Goal: Navigation & Orientation: Find specific page/section

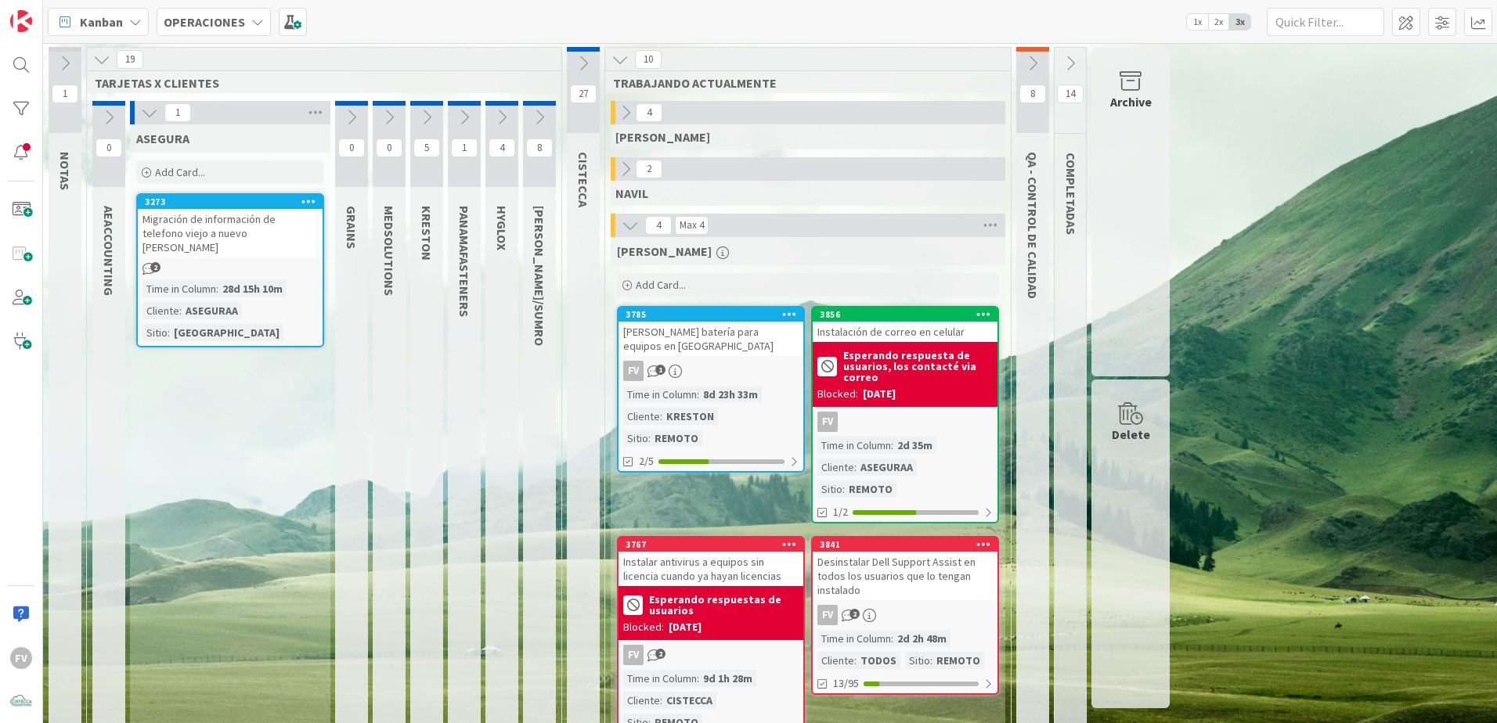
scroll to position [41, 0]
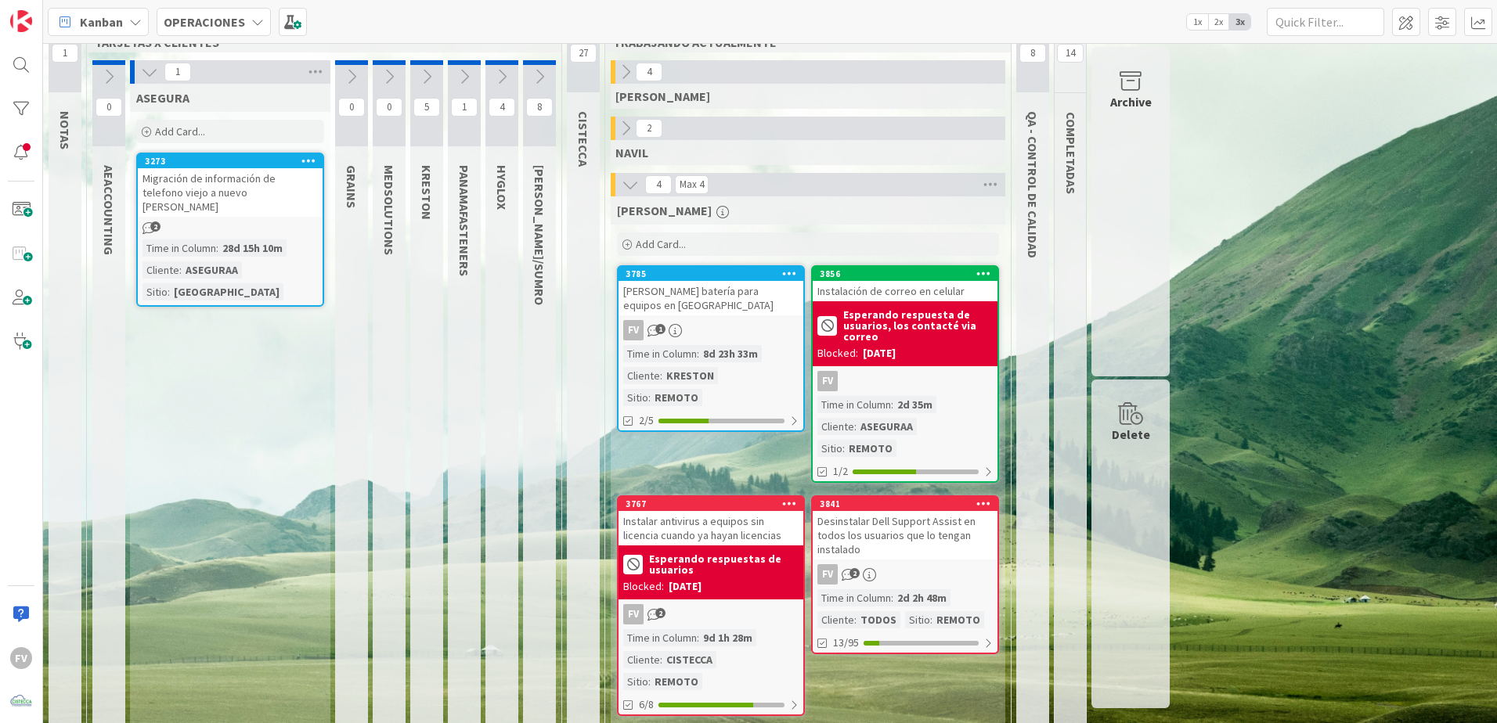
click at [147, 78] on icon at bounding box center [149, 71] width 17 height 17
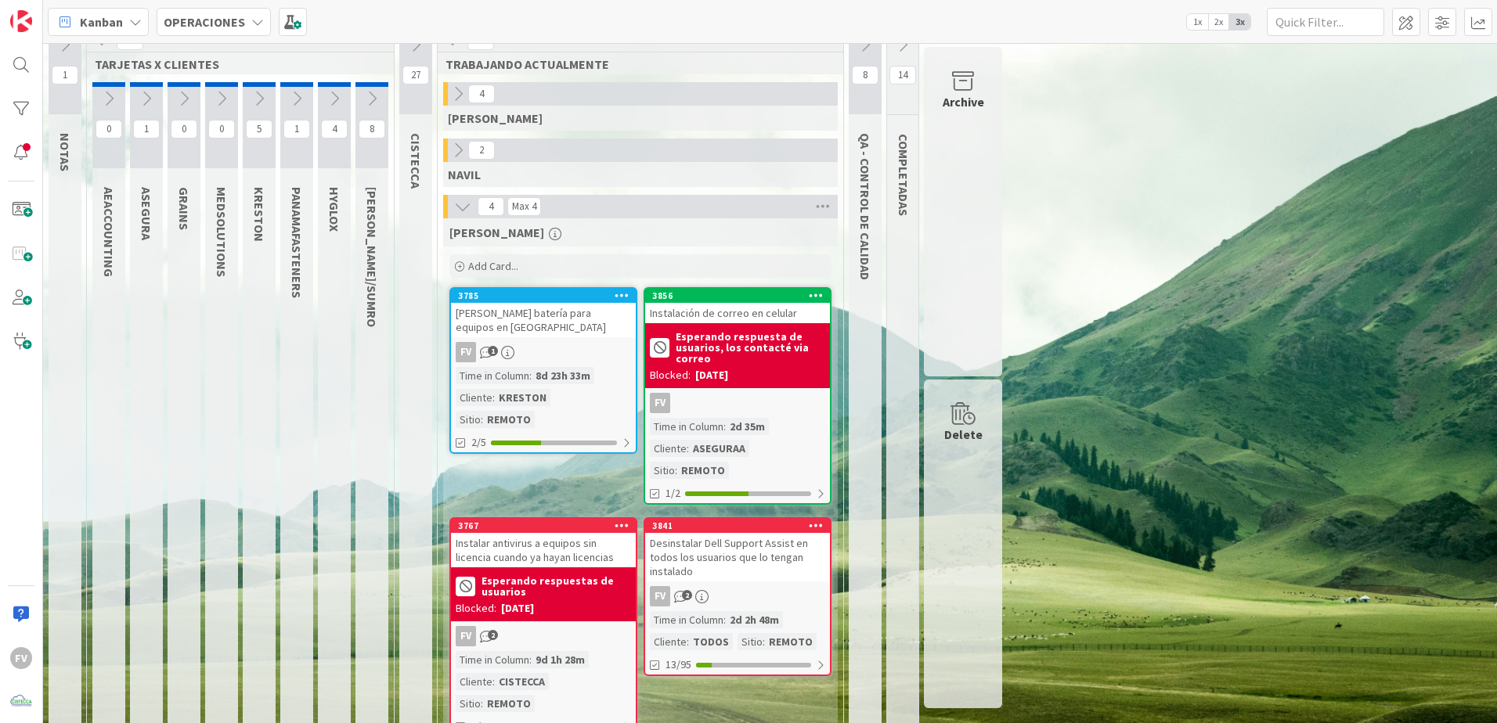
scroll to position [0, 0]
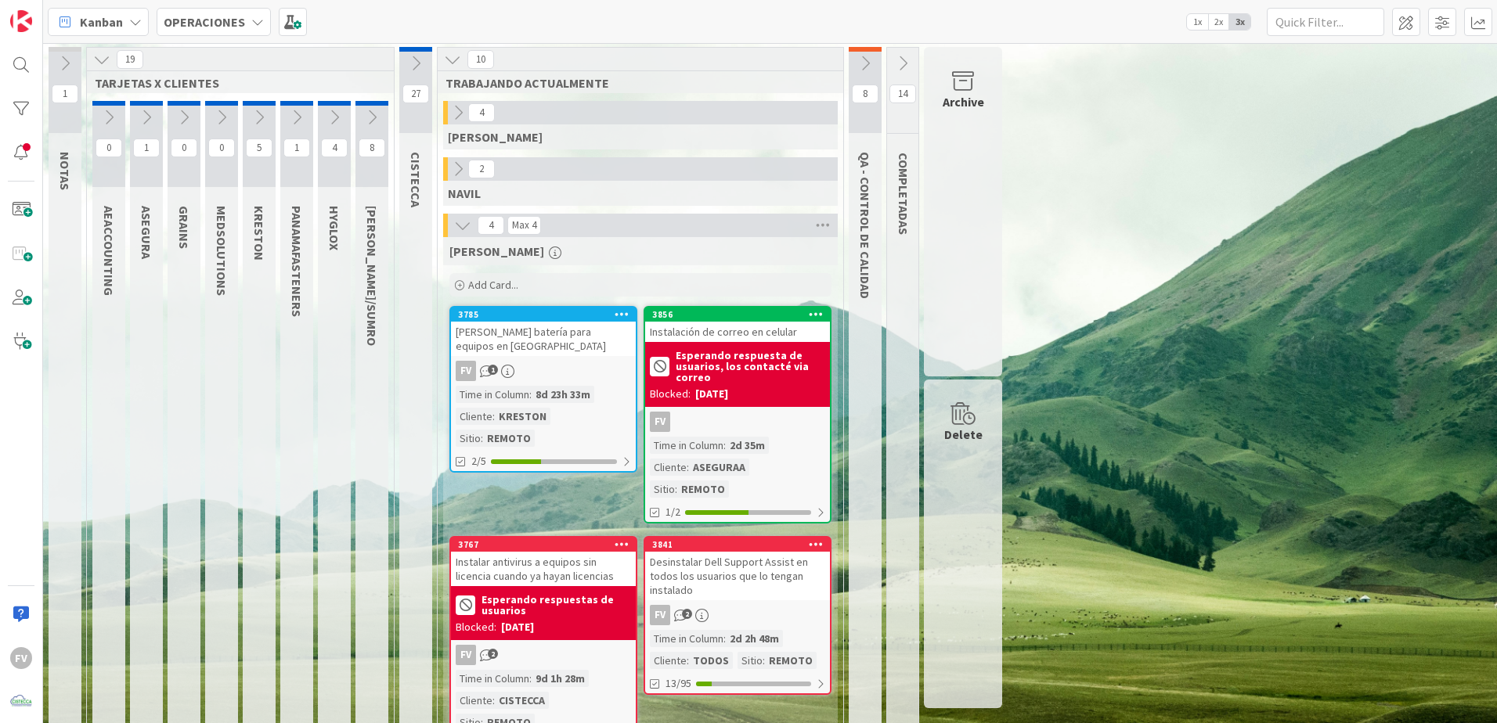
click at [295, 124] on icon at bounding box center [296, 117] width 17 height 17
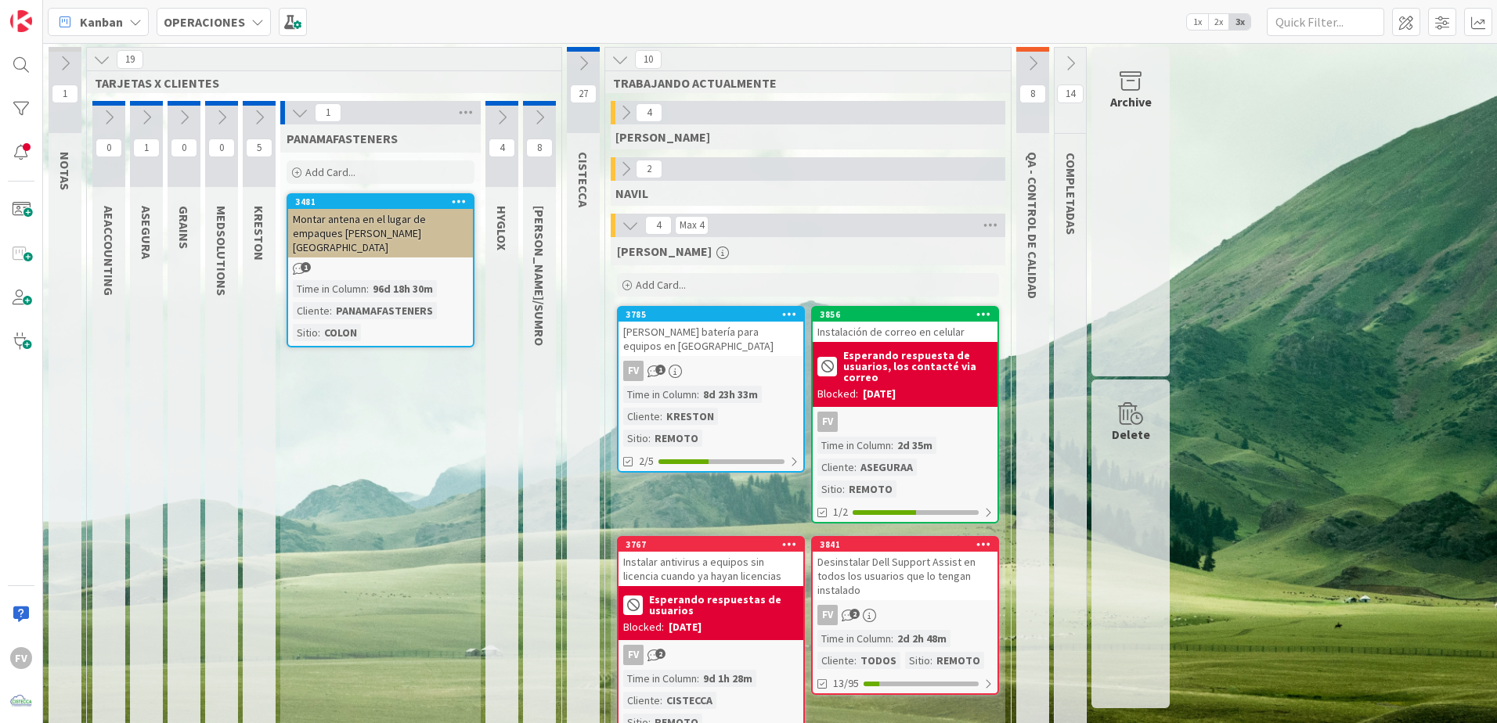
click at [294, 120] on icon at bounding box center [299, 112] width 17 height 17
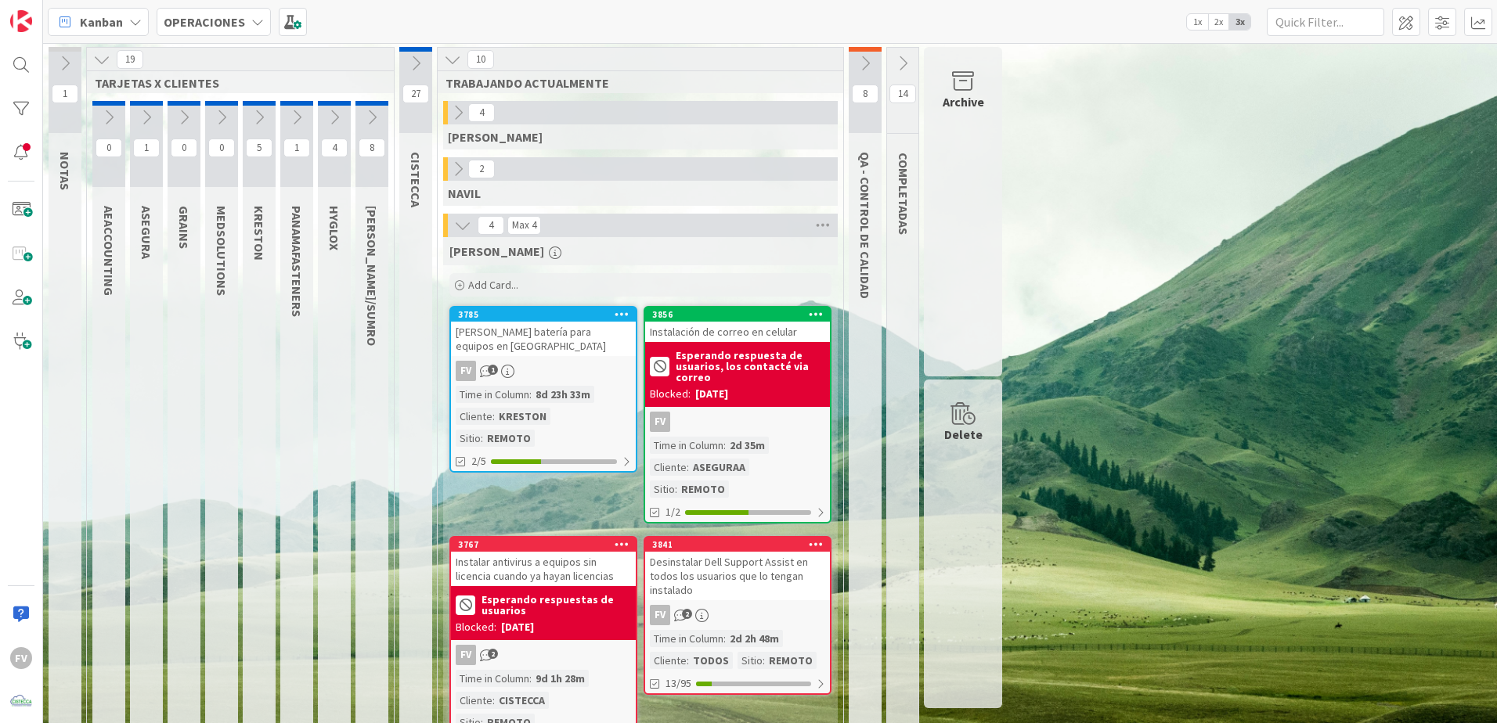
click at [255, 121] on icon at bounding box center [259, 117] width 17 height 17
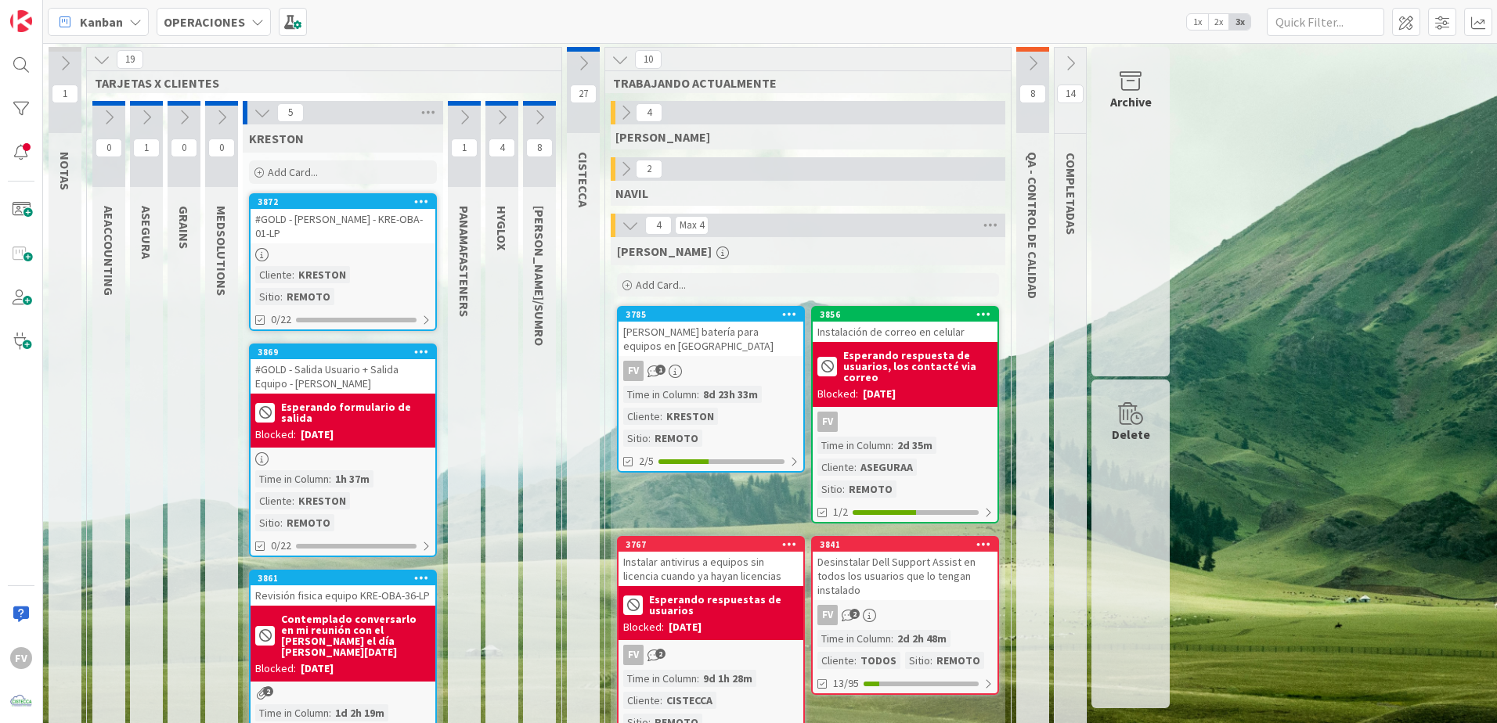
click at [255, 117] on icon at bounding box center [262, 112] width 17 height 17
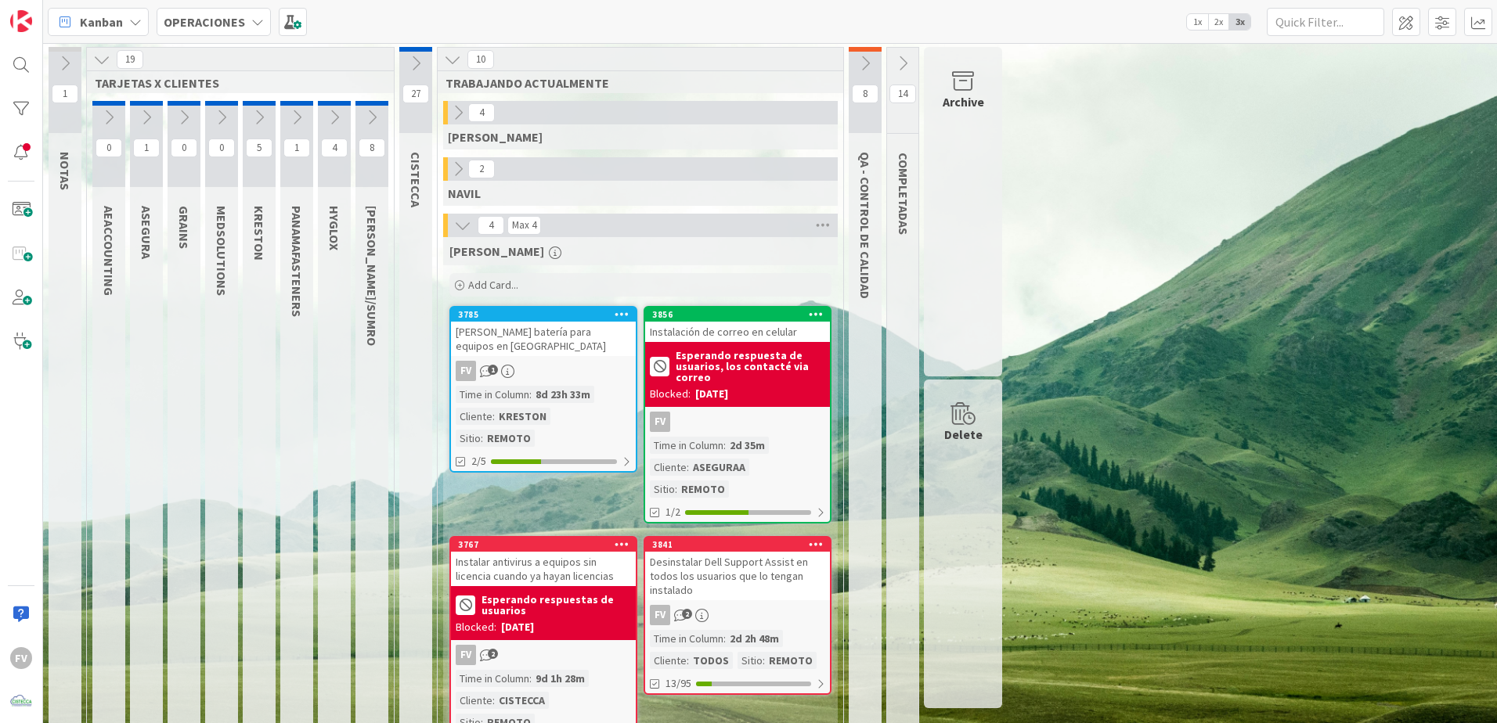
click at [341, 119] on icon at bounding box center [334, 117] width 17 height 17
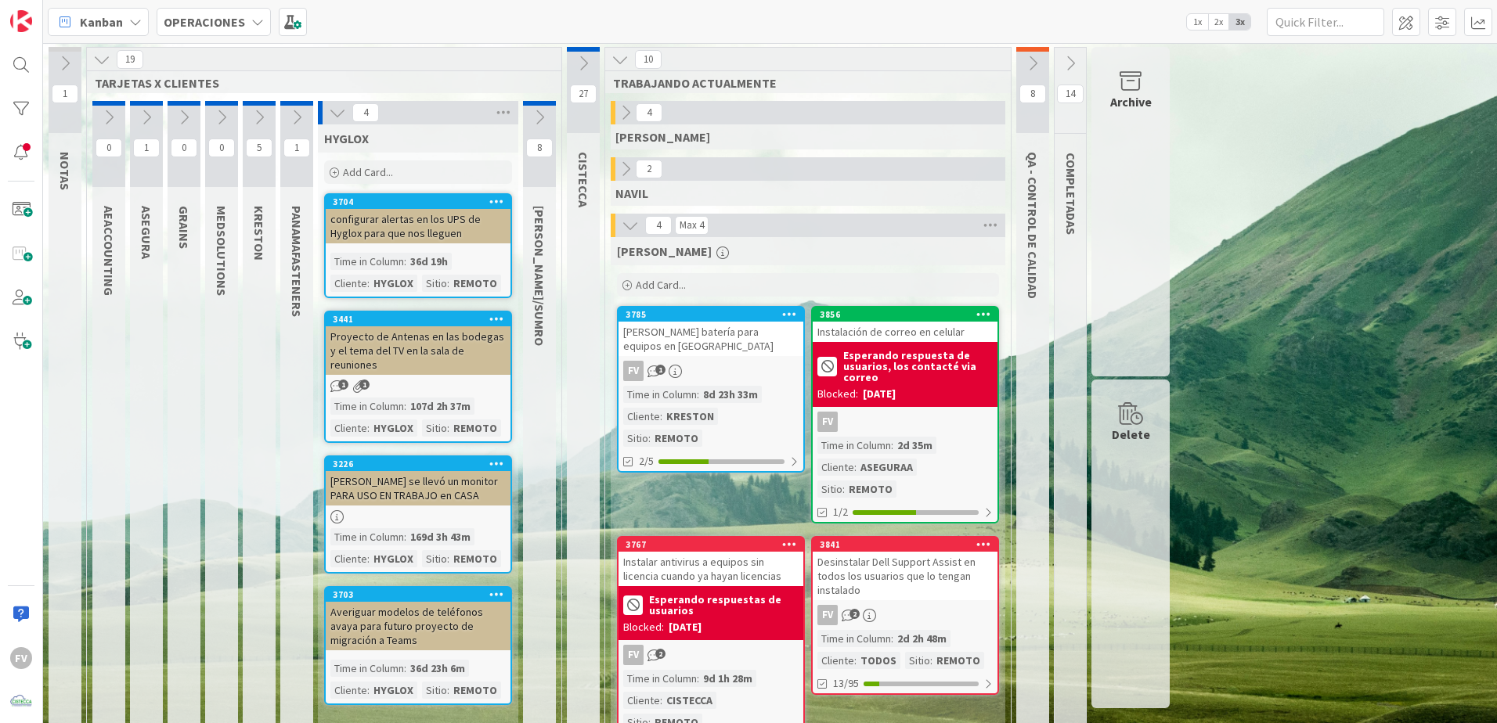
click at [341, 117] on icon at bounding box center [337, 112] width 17 height 17
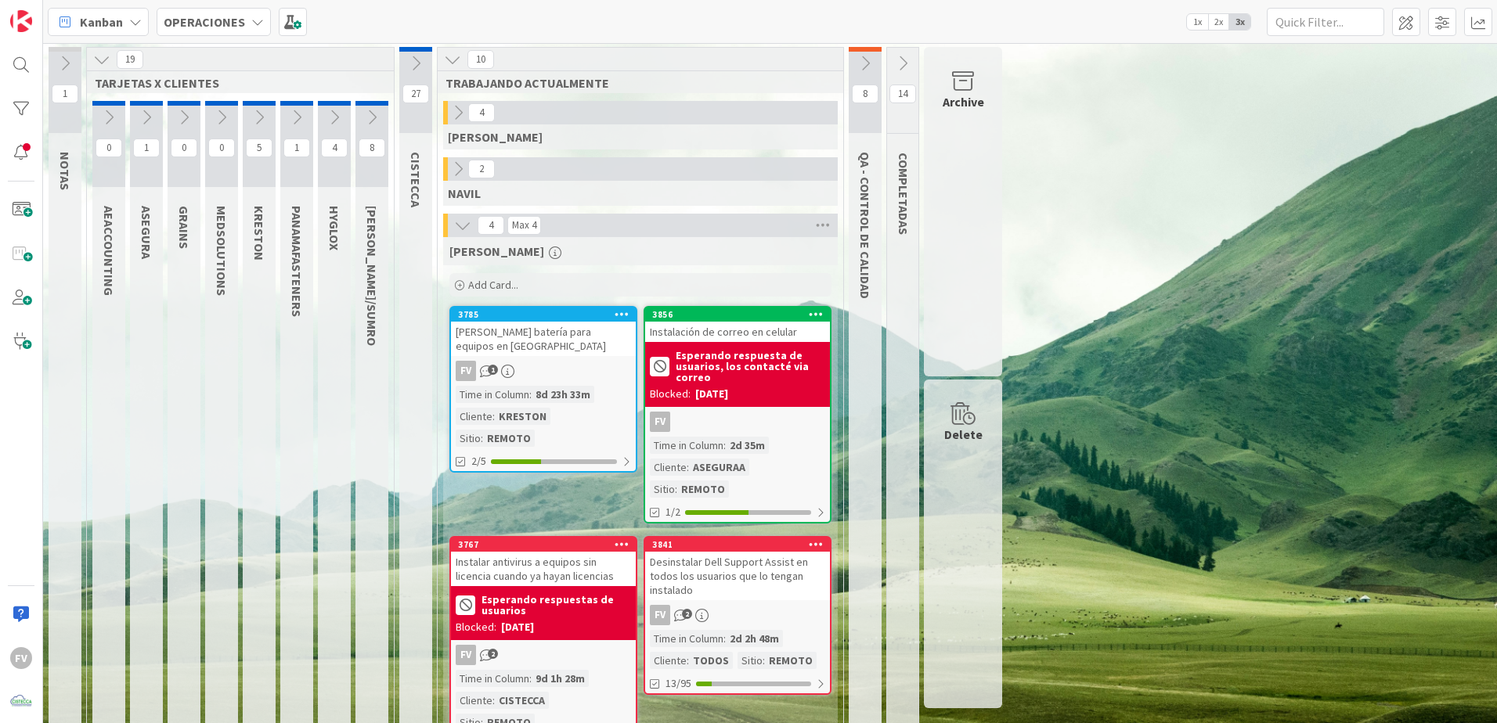
click at [98, 58] on icon at bounding box center [101, 59] width 17 height 17
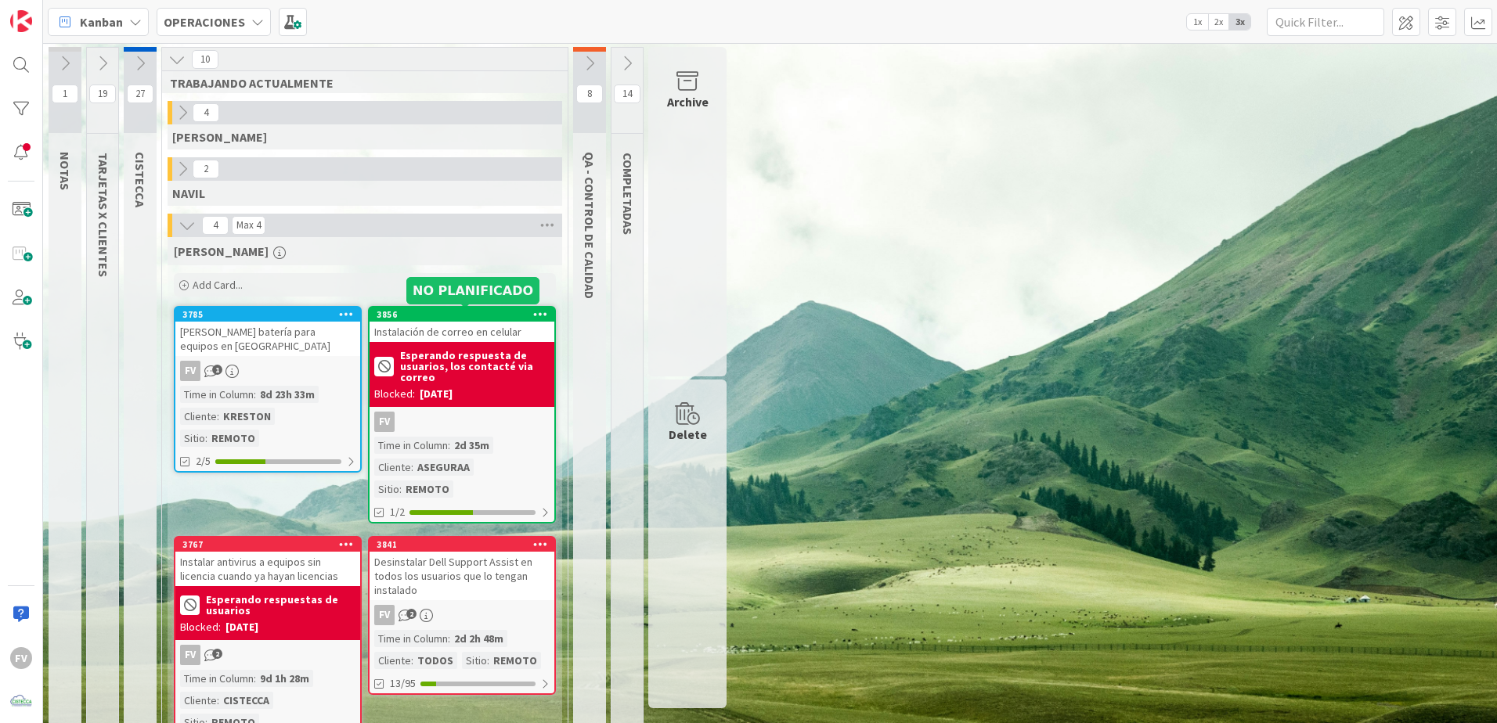
click at [991, 420] on div "1 NOTAS 19 TARJETAS X CLIENTES 27 CISTECCA 10 TRABAJANDO ACTUALMENTE 4 GABRIEL …" at bounding box center [770, 416] width 1448 height 739
click at [702, 234] on div "Archive" at bounding box center [687, 212] width 78 height 330
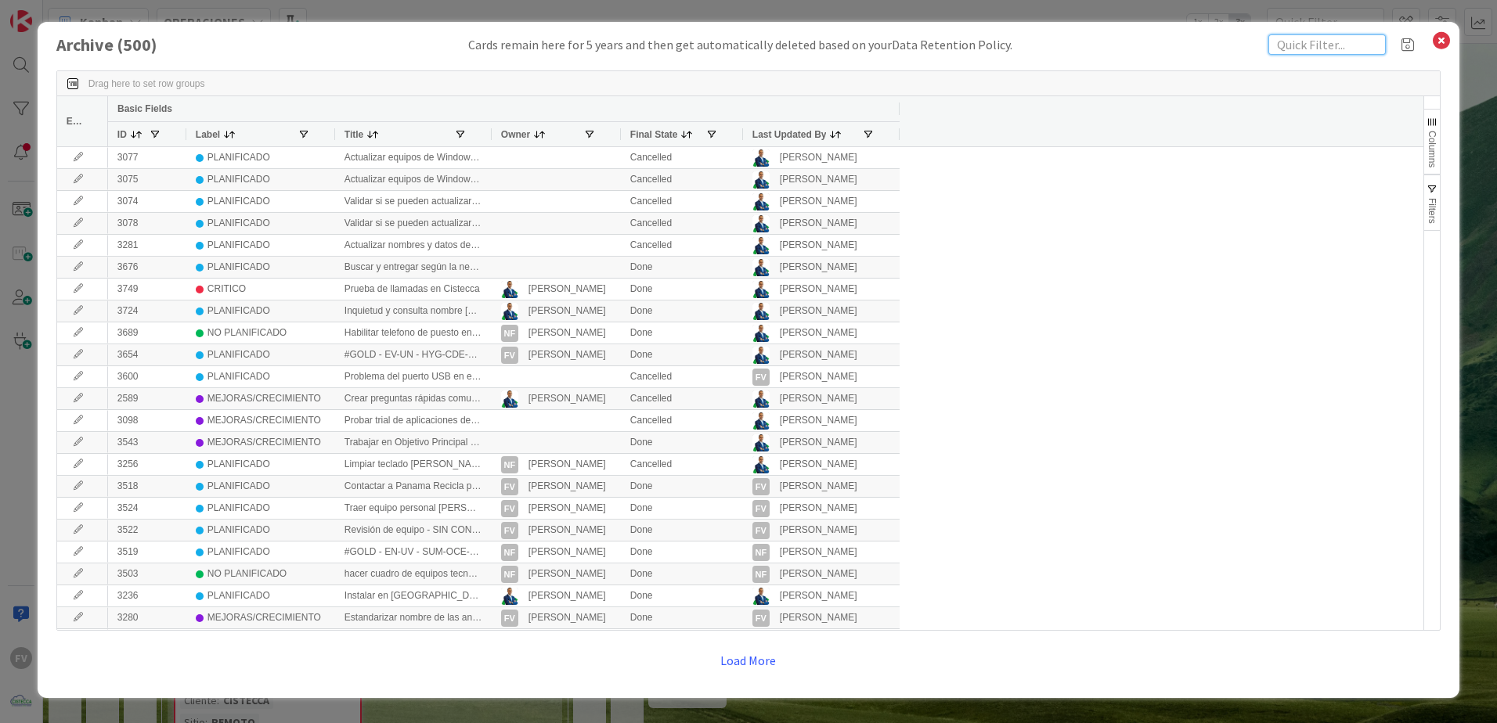
click at [1318, 49] on input "text" at bounding box center [1326, 44] width 117 height 20
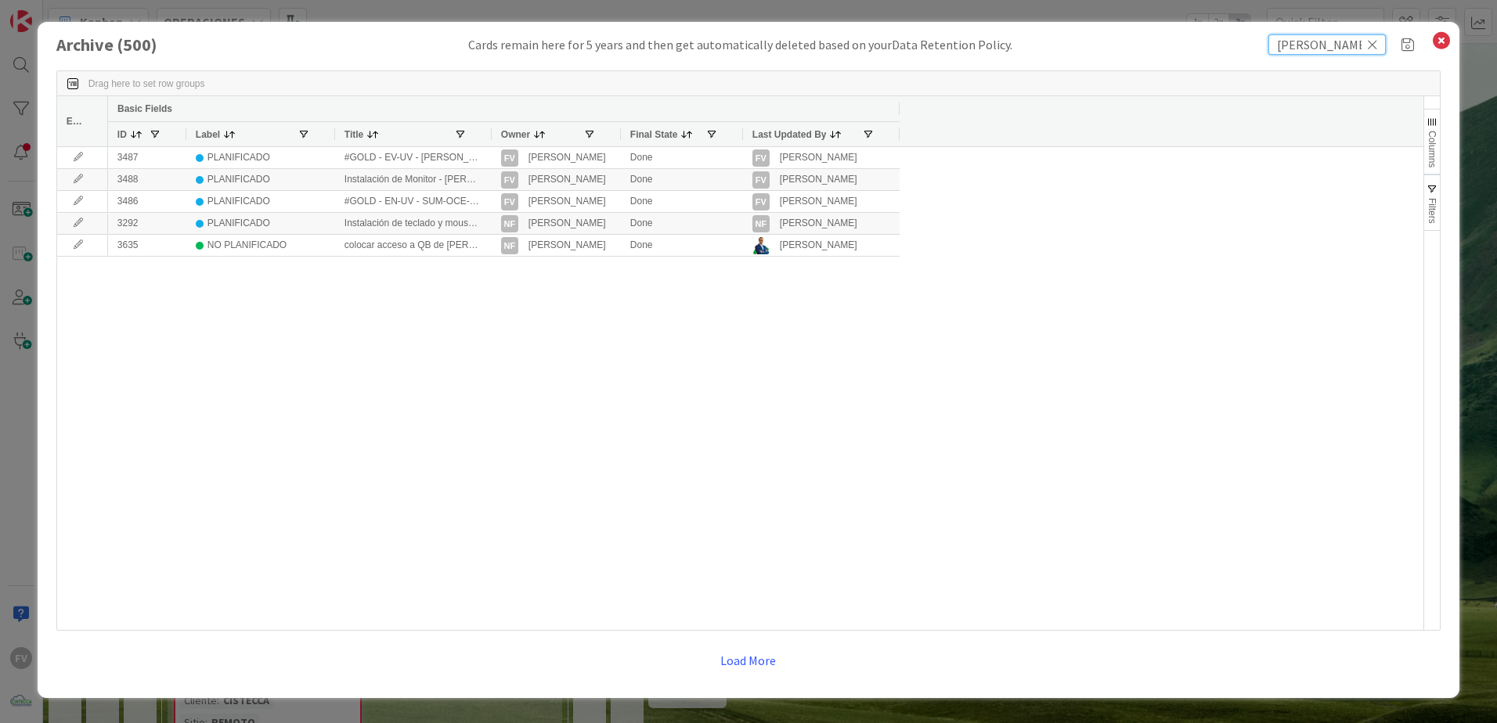
type input "johrenny"
click at [492, 132] on div "Owner" at bounding box center [556, 133] width 129 height 25
click at [491, 132] on div at bounding box center [491, 134] width 6 height 24
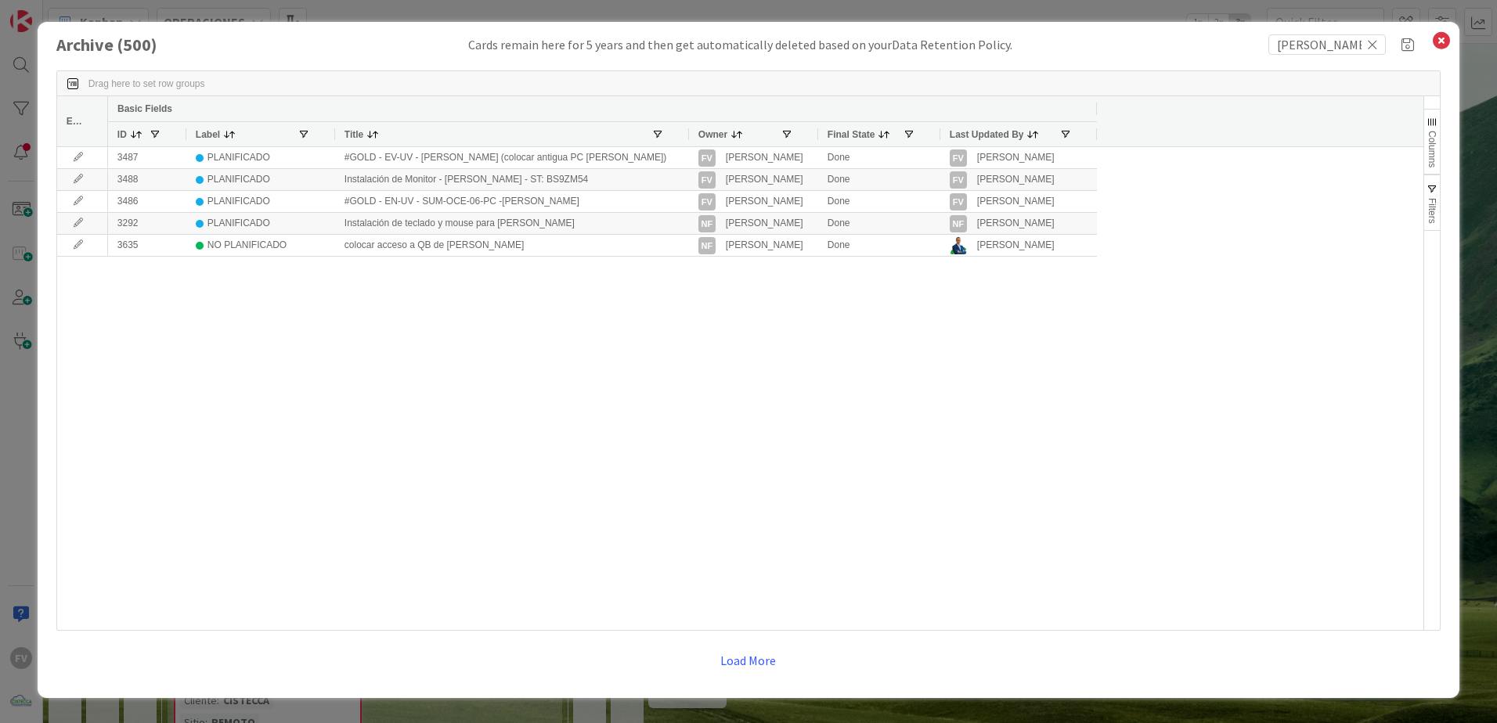
drag, startPoint x: 489, startPoint y: 135, endPoint x: 687, endPoint y: 142, distance: 197.4
click at [687, 142] on div at bounding box center [688, 134] width 6 height 24
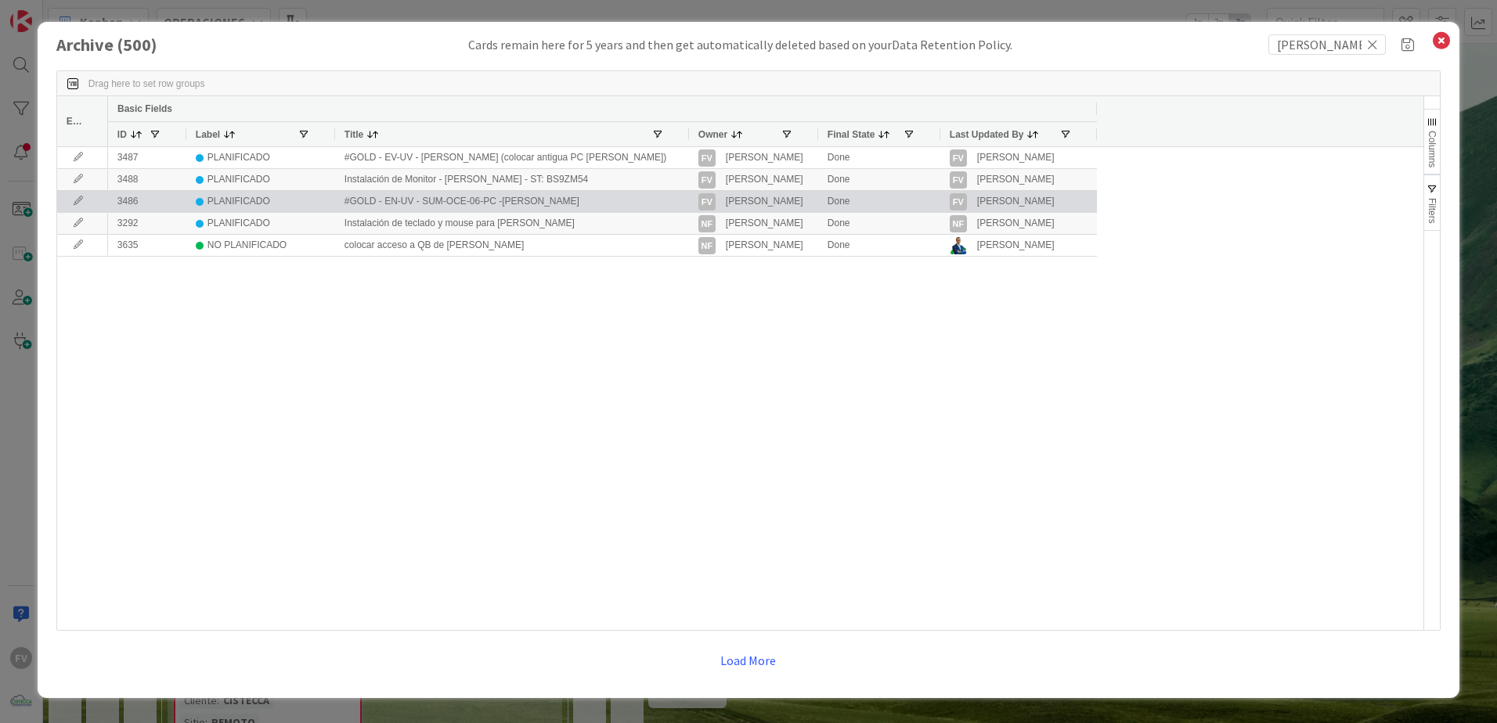
click at [82, 203] on icon at bounding box center [78, 201] width 23 height 9
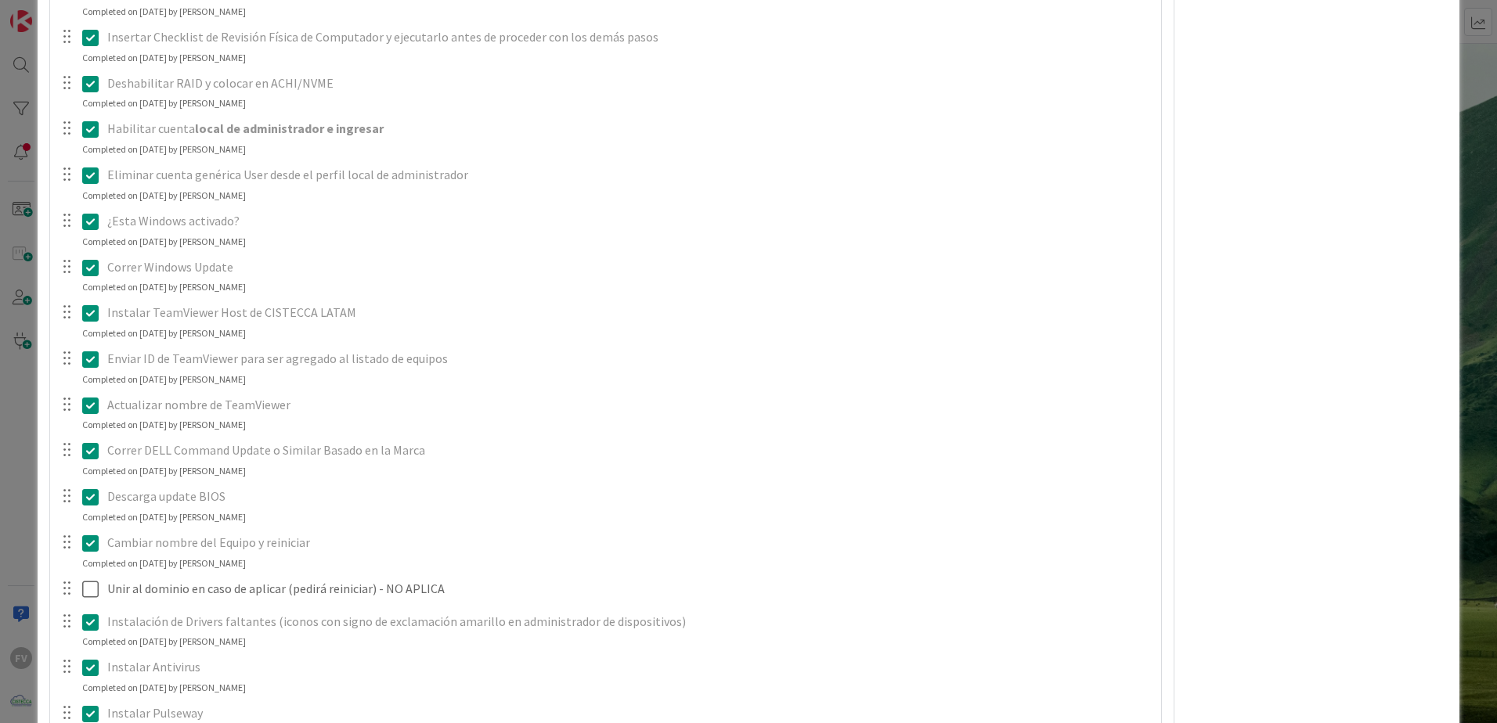
scroll to position [995, 0]
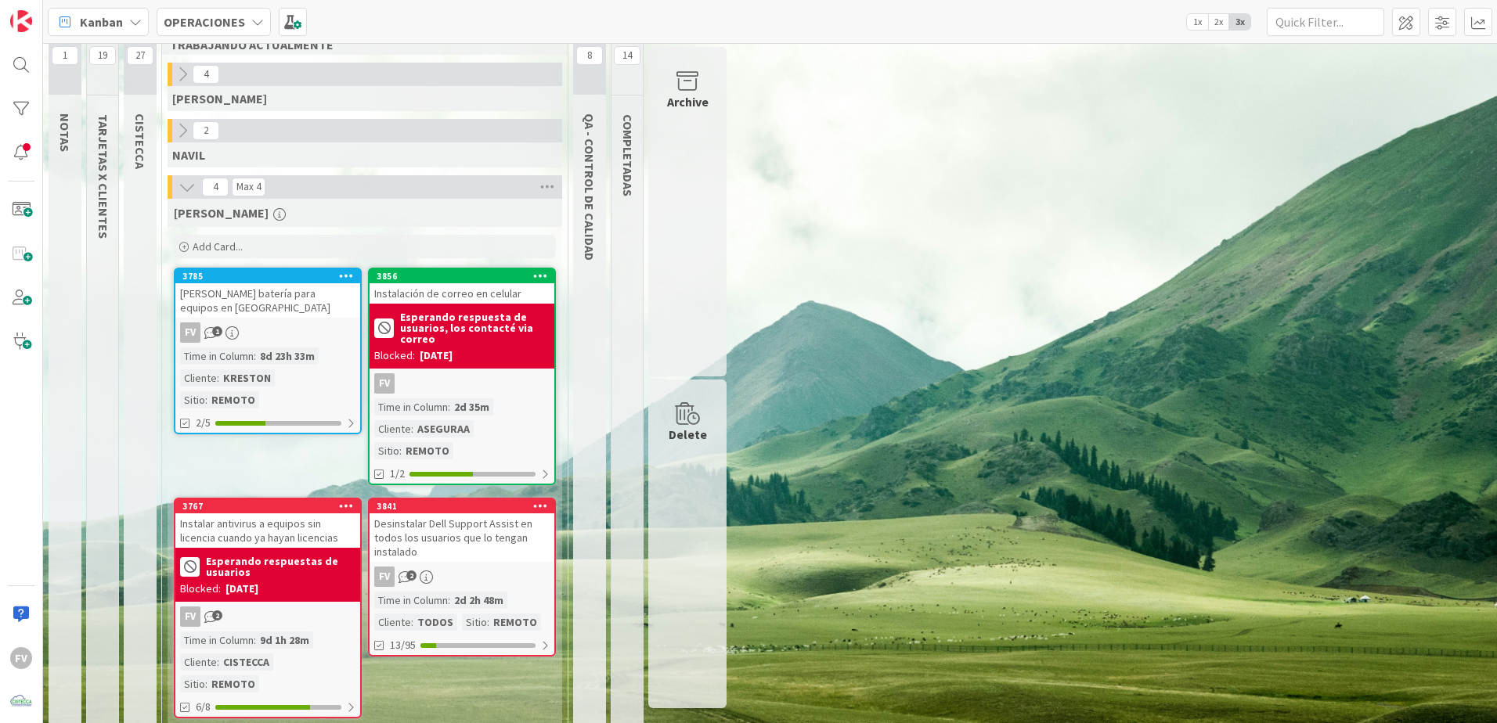
scroll to position [41, 0]
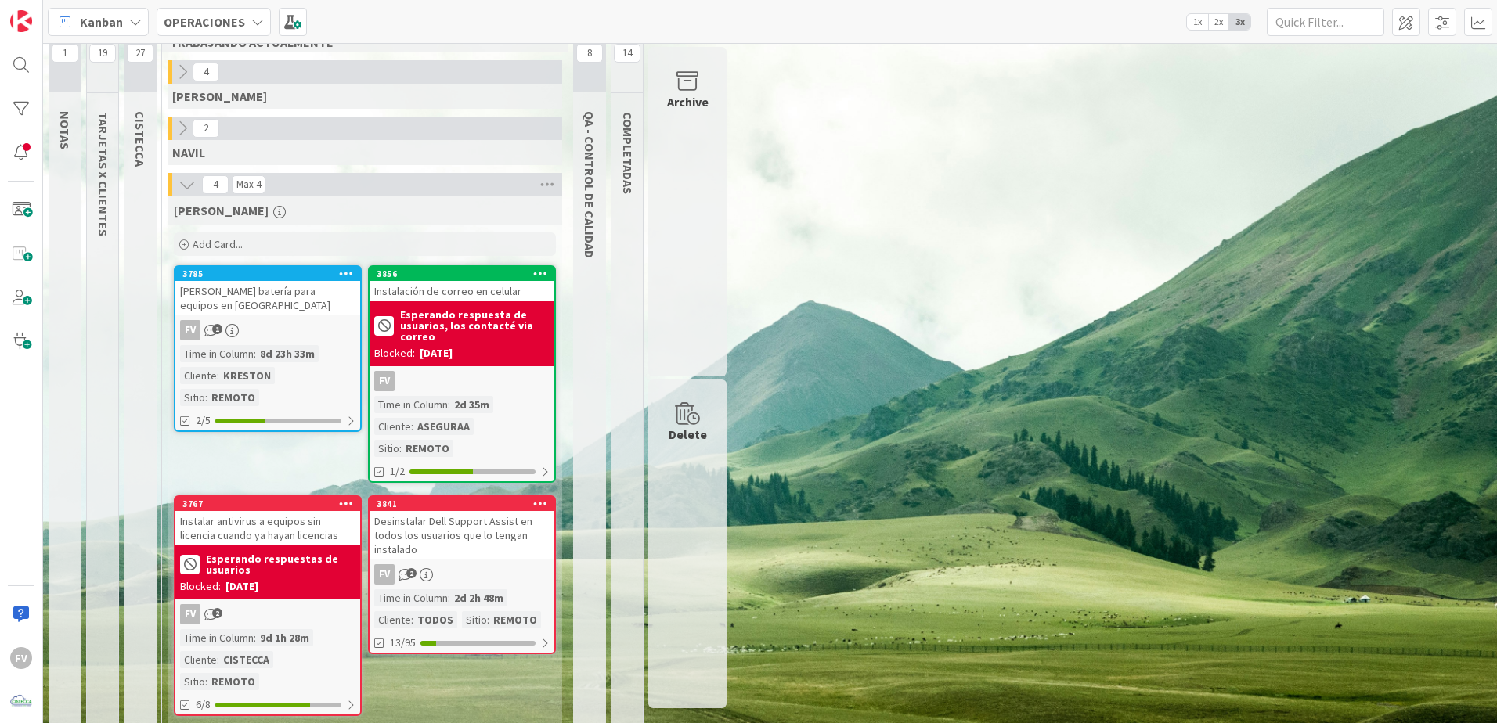
click at [1143, 259] on div "1 NOTAS 19 TARJETAS X CLIENTES 27 CISTECCA 10 TRABAJANDO ACTUALMENTE 4 GABRIEL …" at bounding box center [770, 375] width 1448 height 739
click at [302, 325] on div "FV 1" at bounding box center [267, 330] width 185 height 20
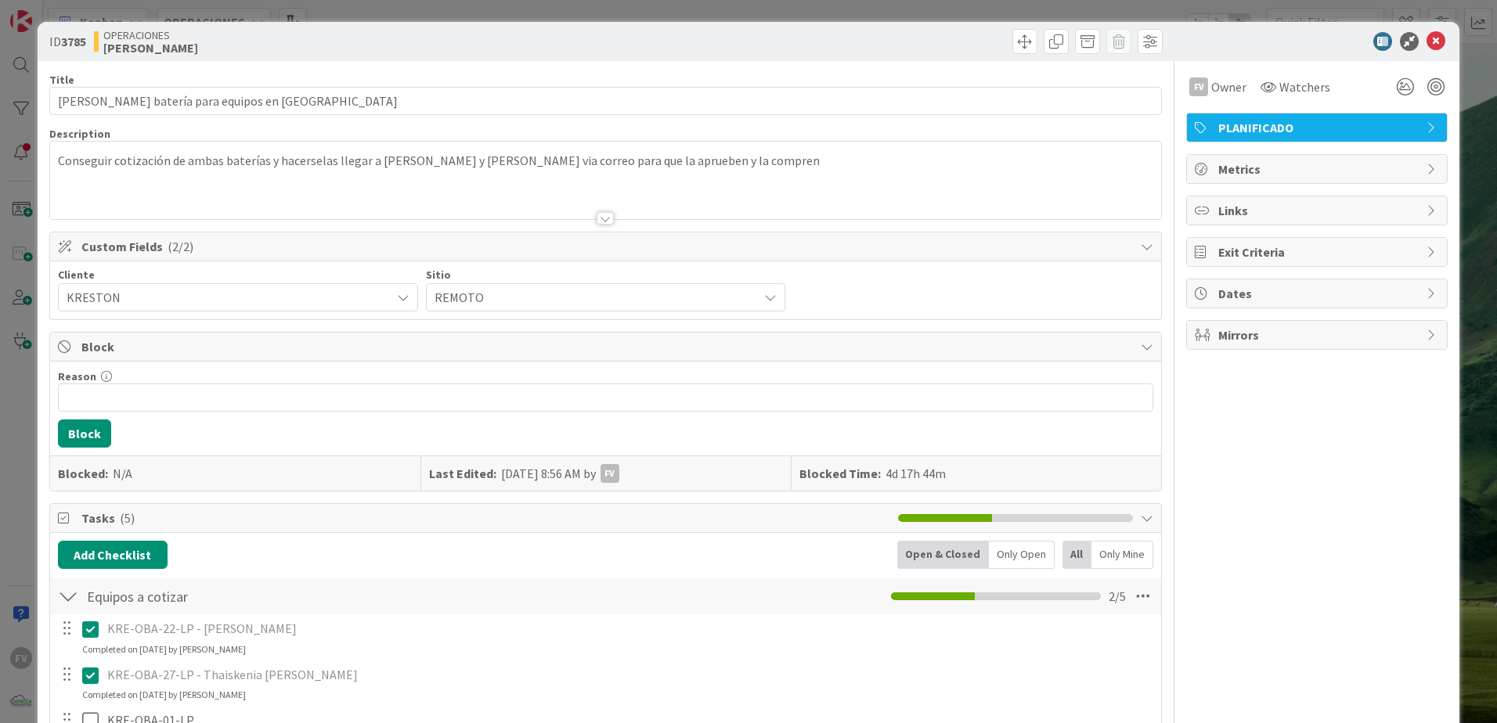
scroll to position [313, 0]
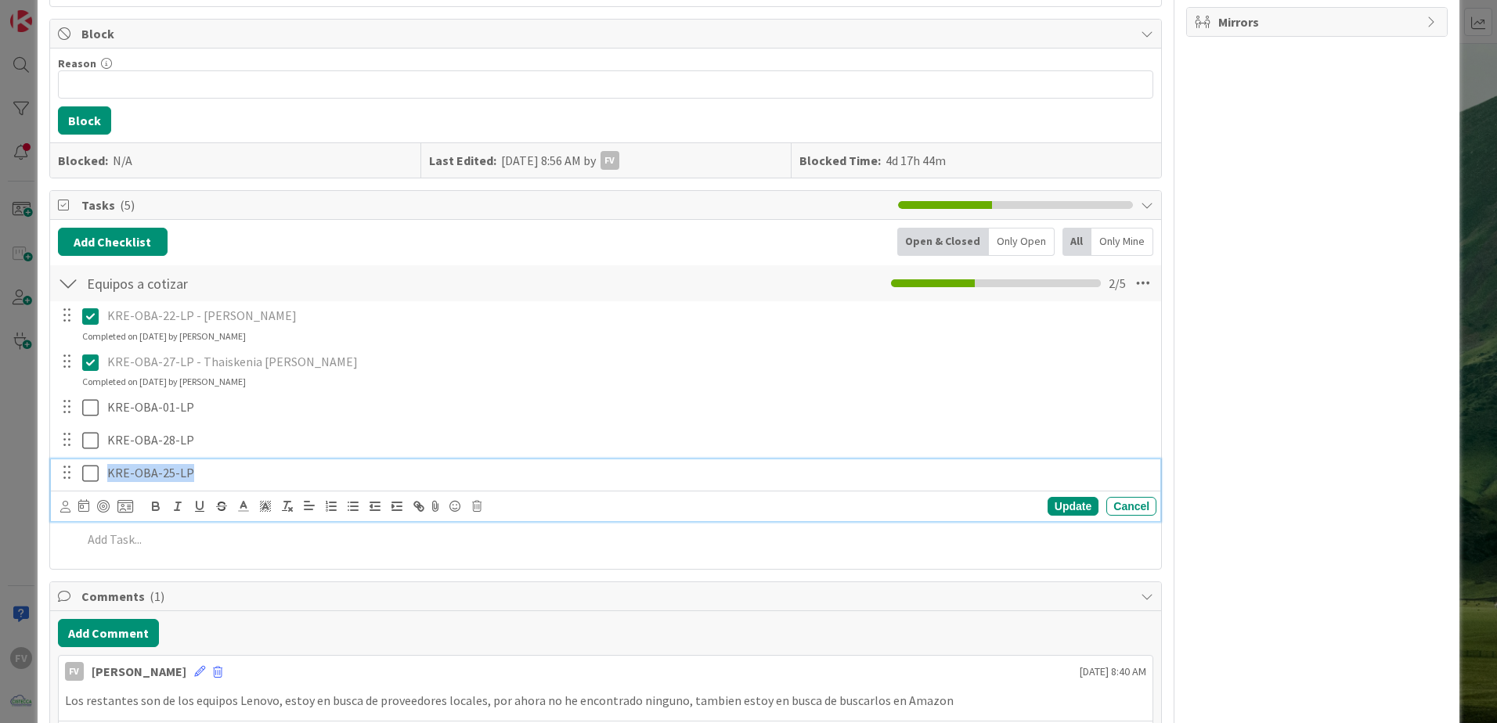
drag, startPoint x: 109, startPoint y: 472, endPoint x: 197, endPoint y: 471, distance: 87.7
click at [197, 471] on p "KRE-OBA-25-LP" at bounding box center [628, 473] width 1043 height 18
copy p "KRE-OBA-25-LP"
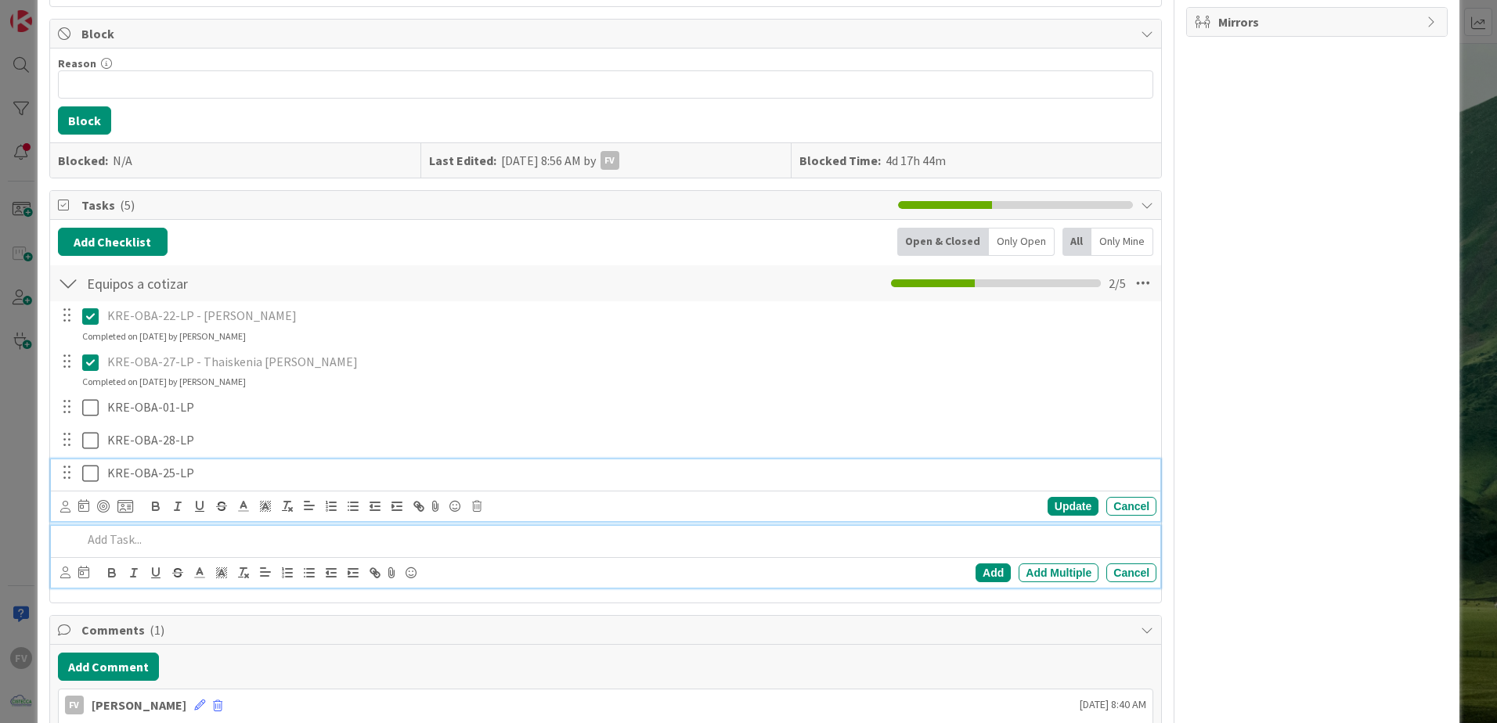
click at [165, 533] on p at bounding box center [616, 540] width 1068 height 18
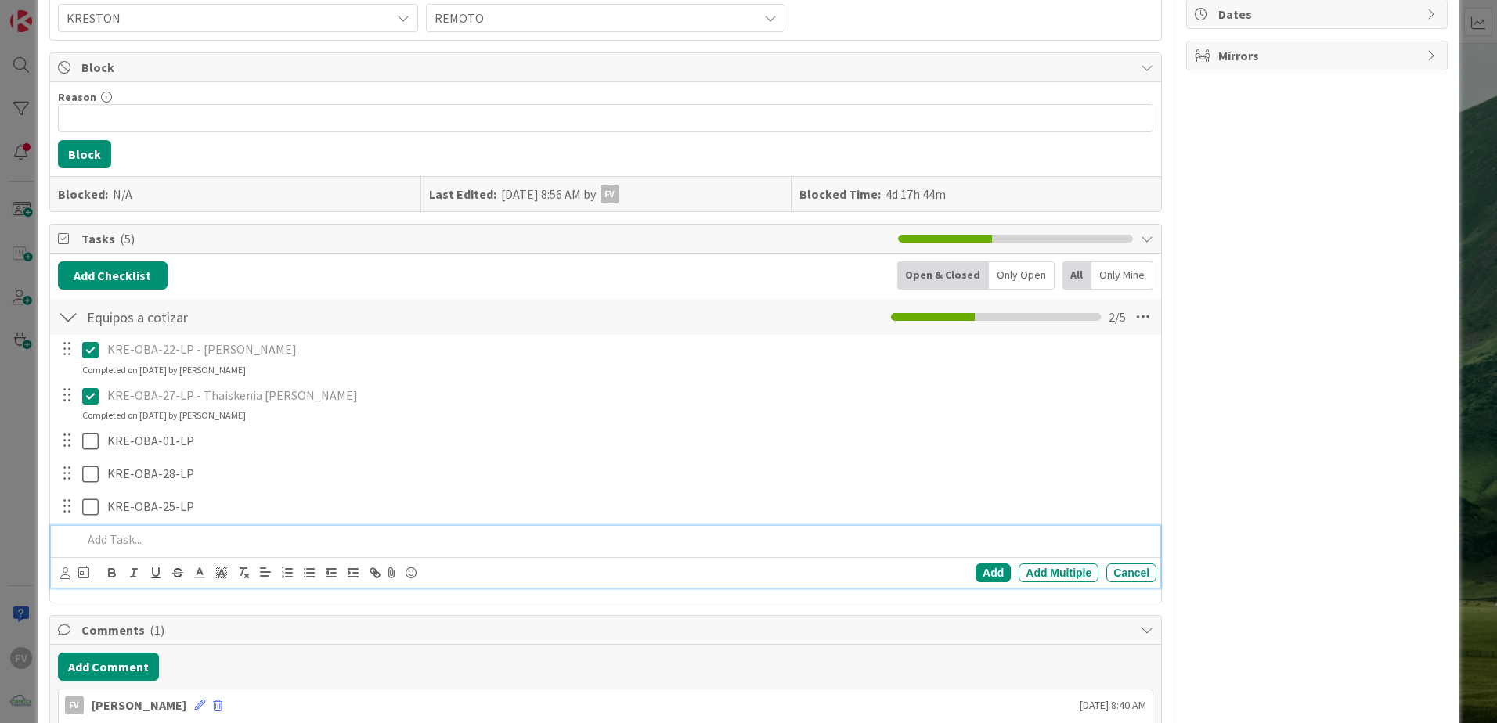
paste div
click at [145, 541] on p "KRE-OBA-25-LP" at bounding box center [616, 540] width 1068 height 18
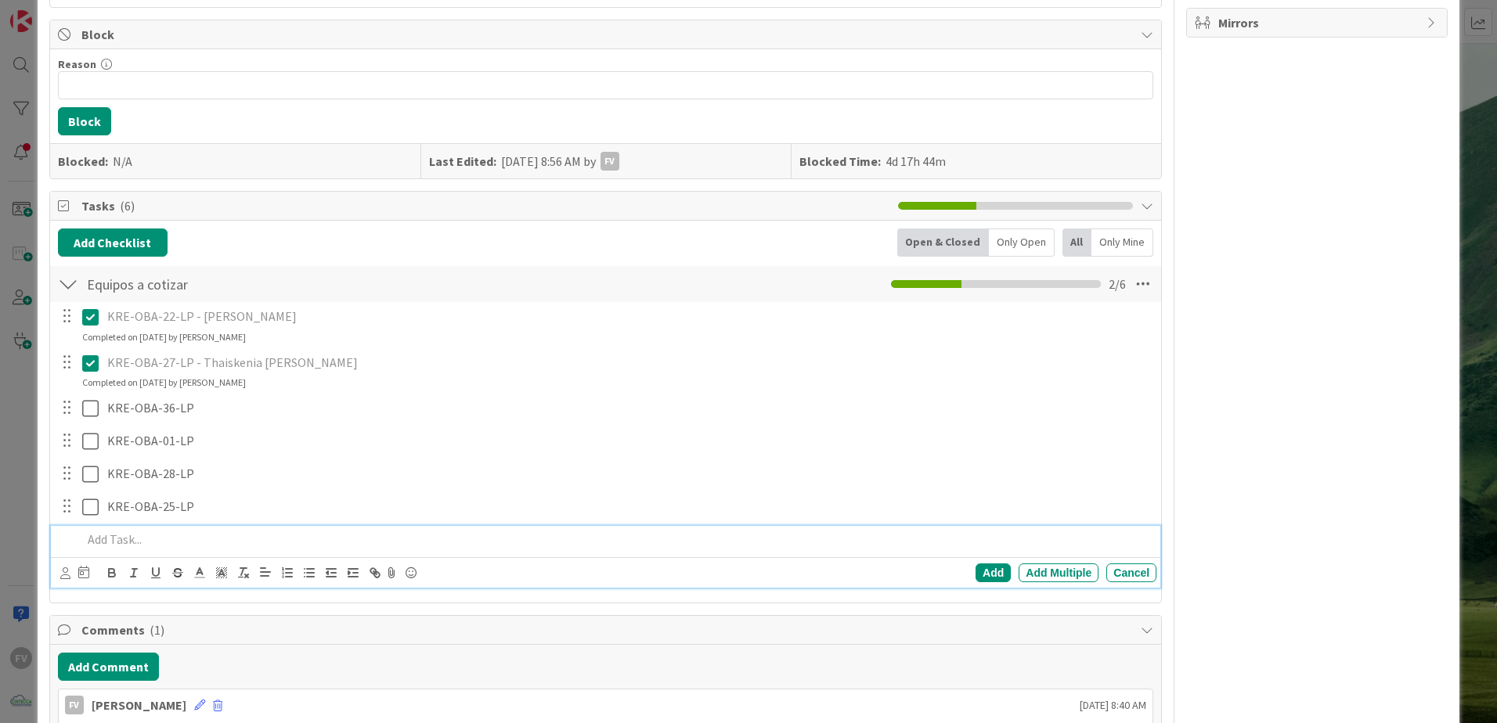
click at [1464, 245] on div "ID 3785 OPERACIONES FERNANDO Title 39 / 128 Cotizar batería para equipos en Kre…" at bounding box center [748, 361] width 1497 height 723
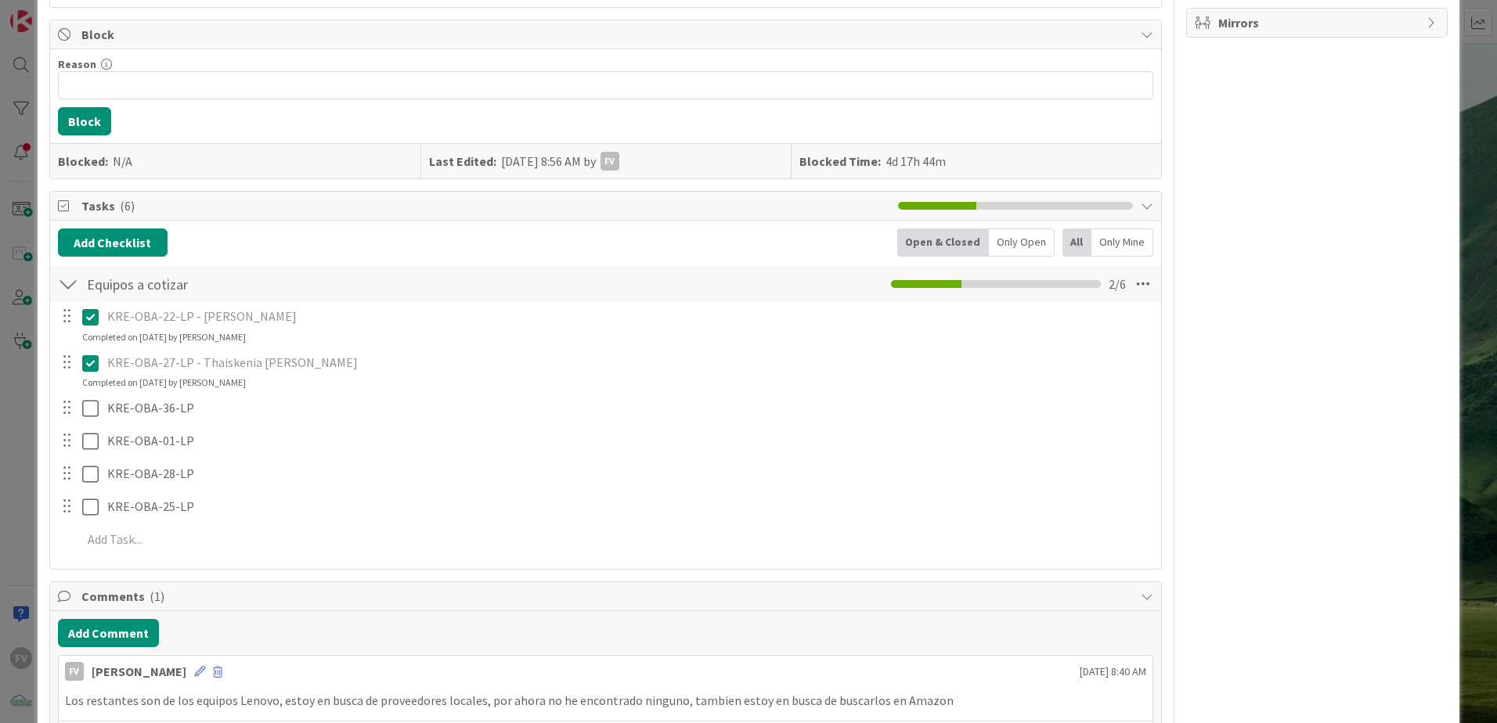
click at [1470, 234] on div "ID 3785 OPERACIONES FERNANDO Title 39 / 128 Cotizar batería para equipos en Kre…" at bounding box center [748, 361] width 1497 height 723
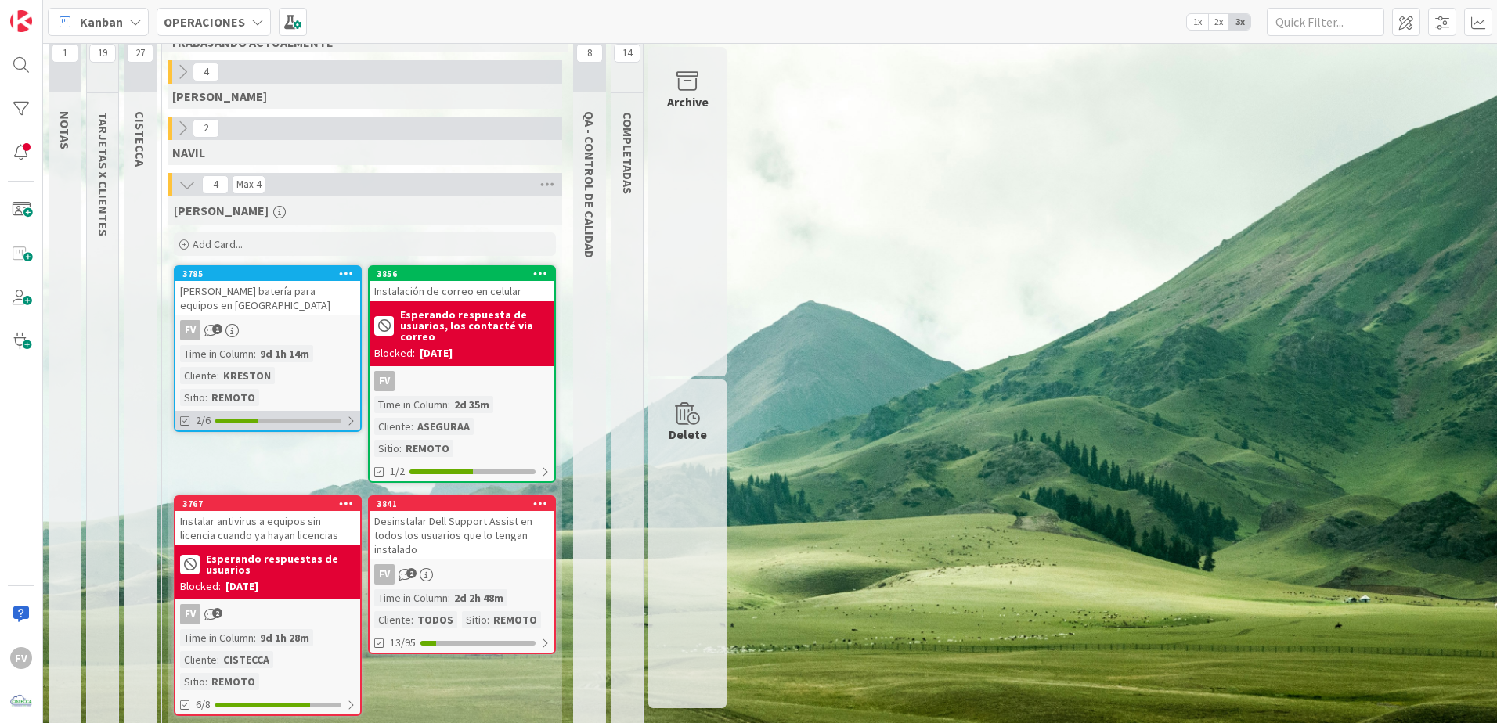
click at [305, 411] on div "2/6" at bounding box center [267, 421] width 185 height 20
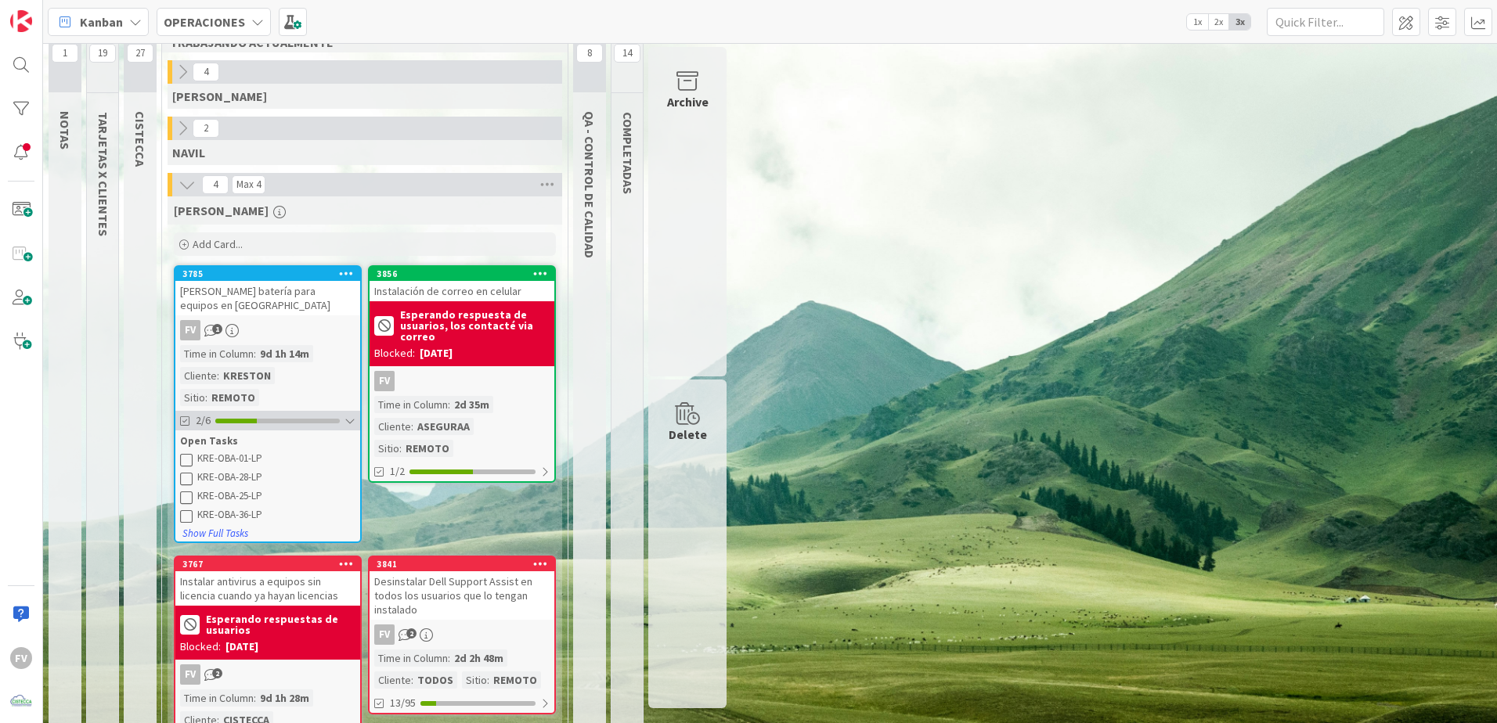
click at [305, 411] on div "2/6" at bounding box center [267, 421] width 185 height 20
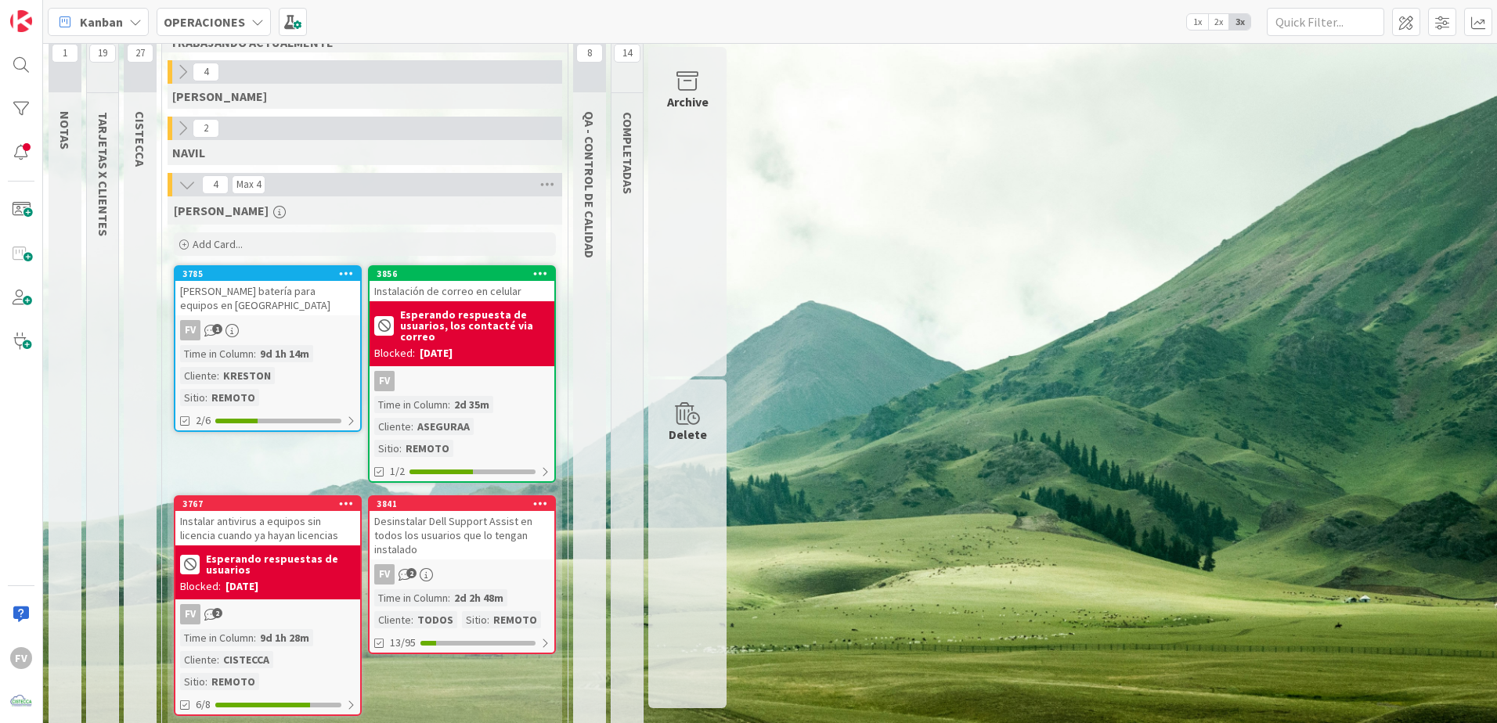
drag, startPoint x: 954, startPoint y: 481, endPoint x: 972, endPoint y: 474, distance: 19.1
click at [954, 481] on div "1 NOTAS 19 TARJETAS X CLIENTES 27 CISTECCA 10 TRABAJANDO ACTUALMENTE 4 GABRIEL …" at bounding box center [770, 375] width 1448 height 739
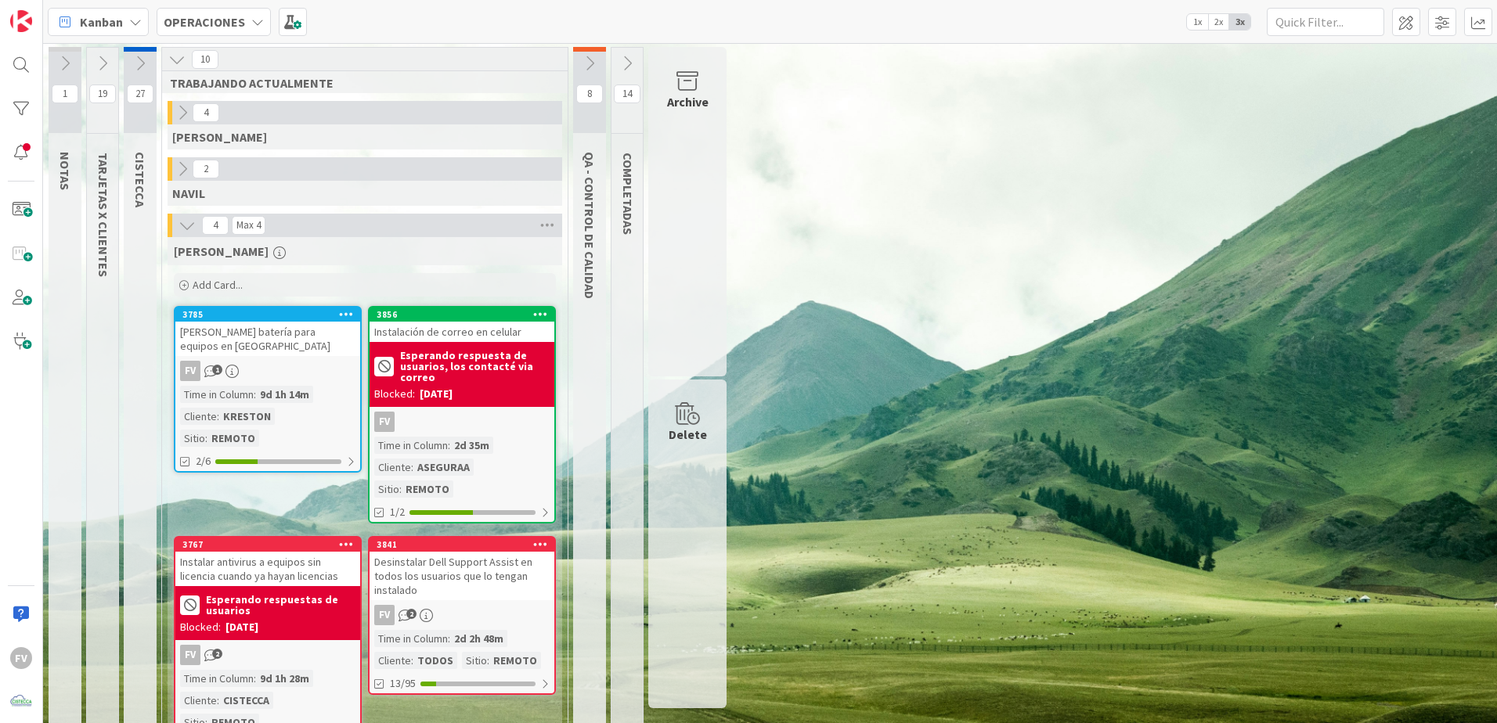
click at [576, 73] on button at bounding box center [589, 63] width 33 height 23
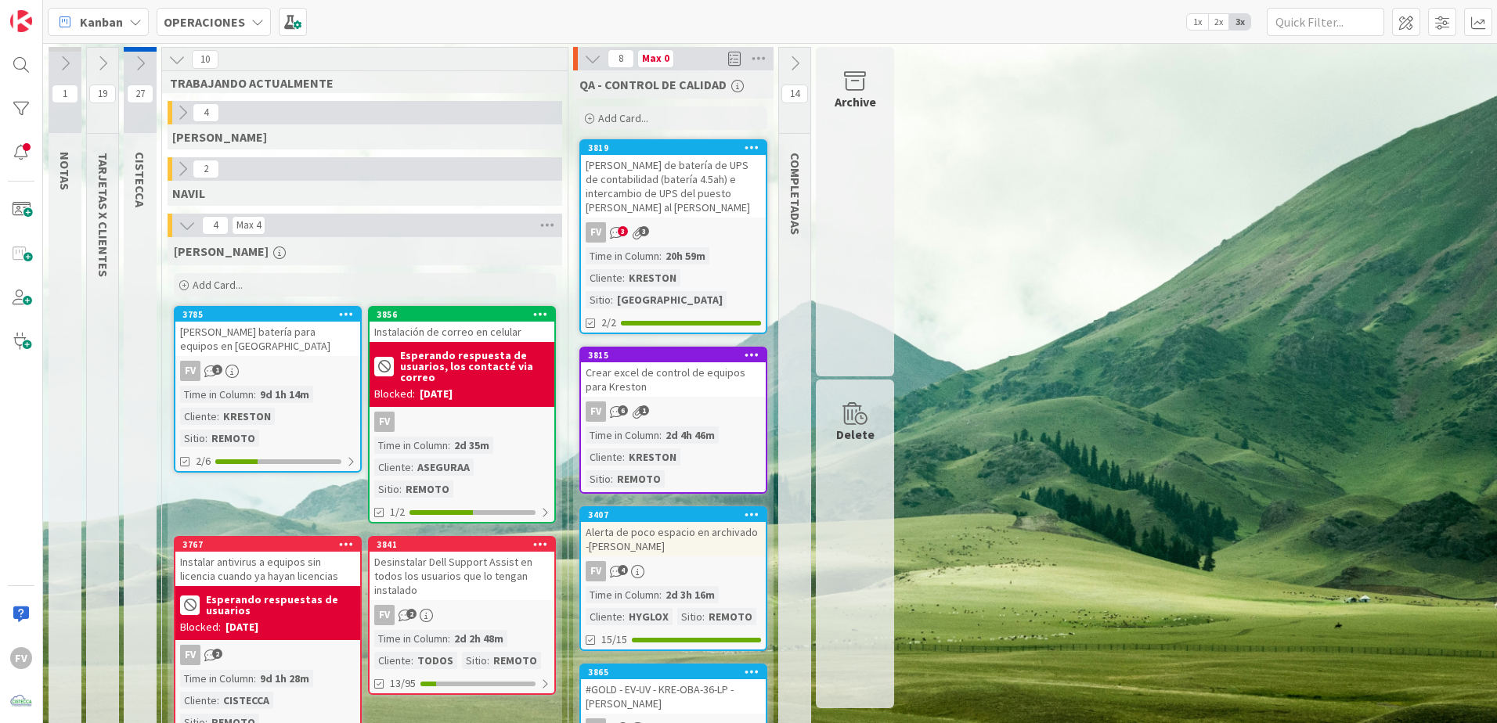
click at [492, 618] on div "FV 2" at bounding box center [462, 615] width 185 height 20
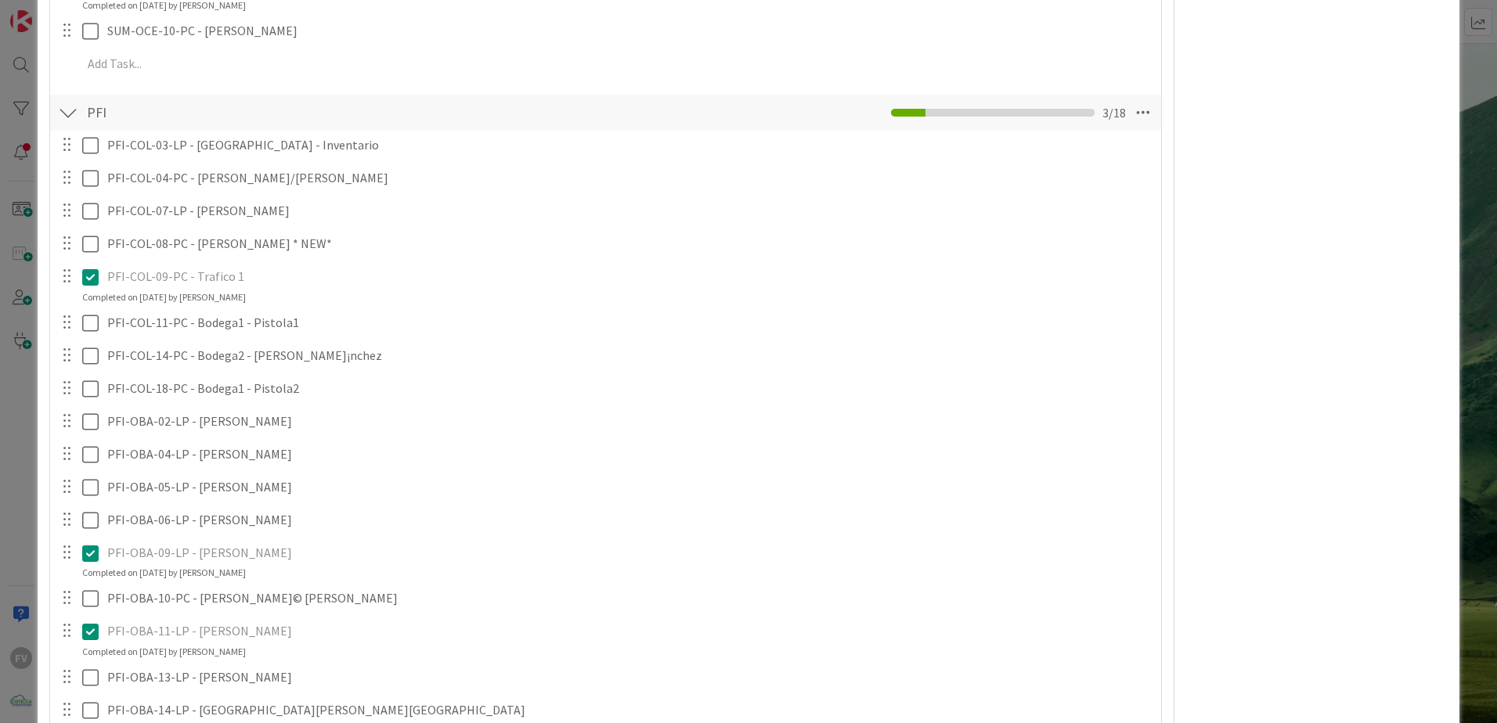
scroll to position [1253, 0]
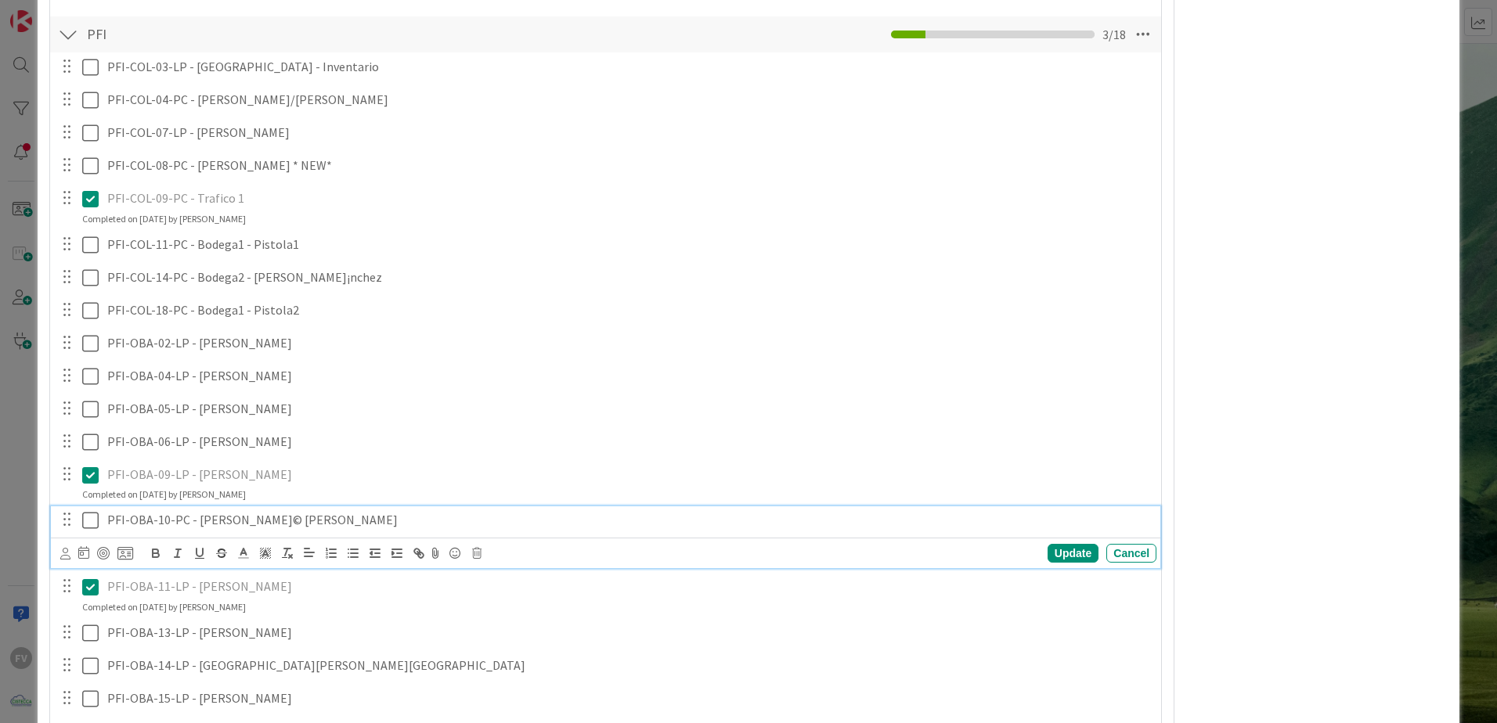
click at [86, 515] on icon at bounding box center [90, 520] width 16 height 19
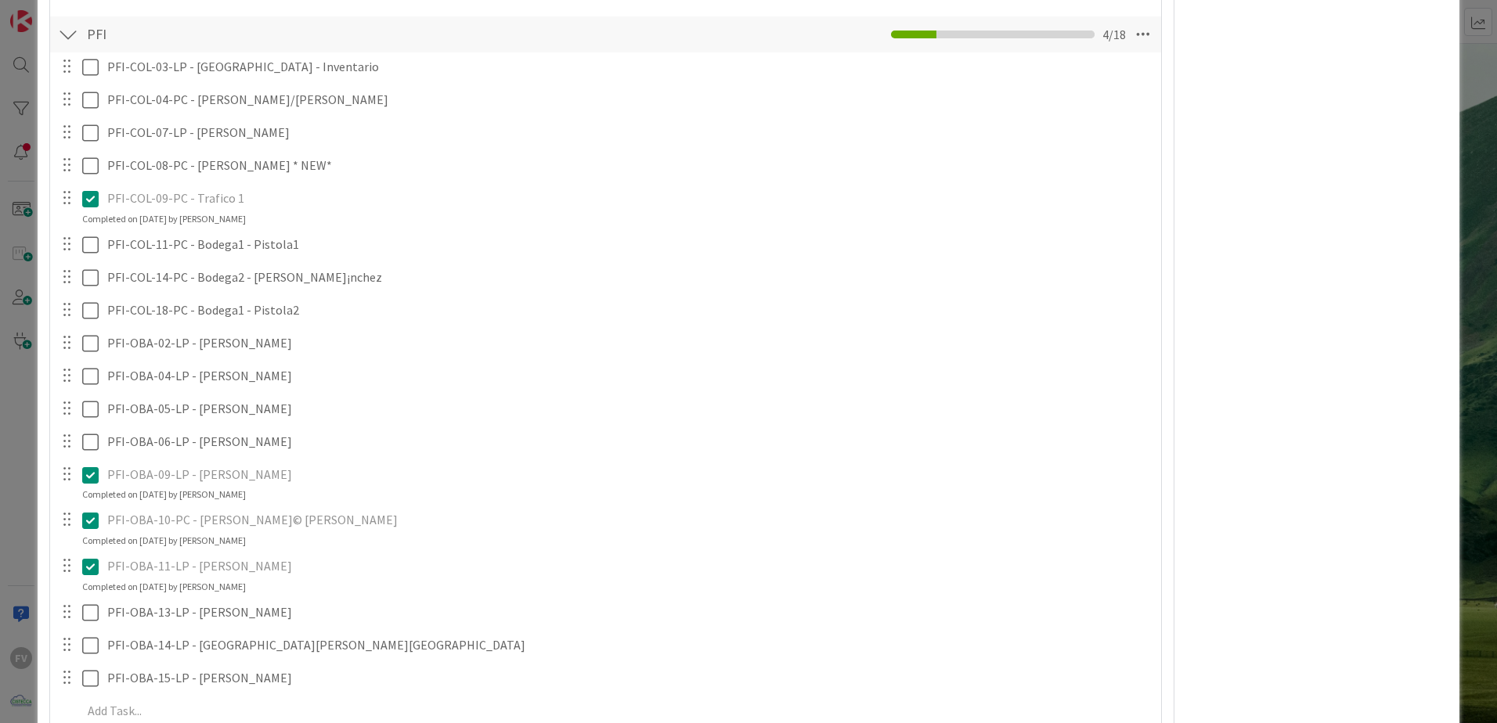
click at [1455, 288] on div "ID 3841 OPERACIONES FERNANDO Title 77 / 128 Desinstalar Dell Support Assist en …" at bounding box center [748, 361] width 1497 height 723
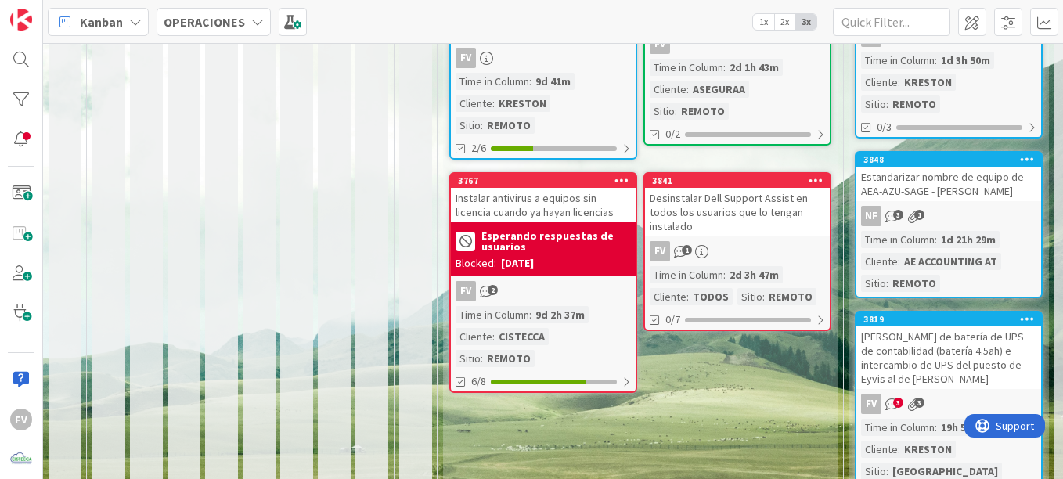
click at [738, 212] on div "Desinstalar Dell Support Assist en todos los usuarios que lo tengan instalado" at bounding box center [737, 212] width 185 height 49
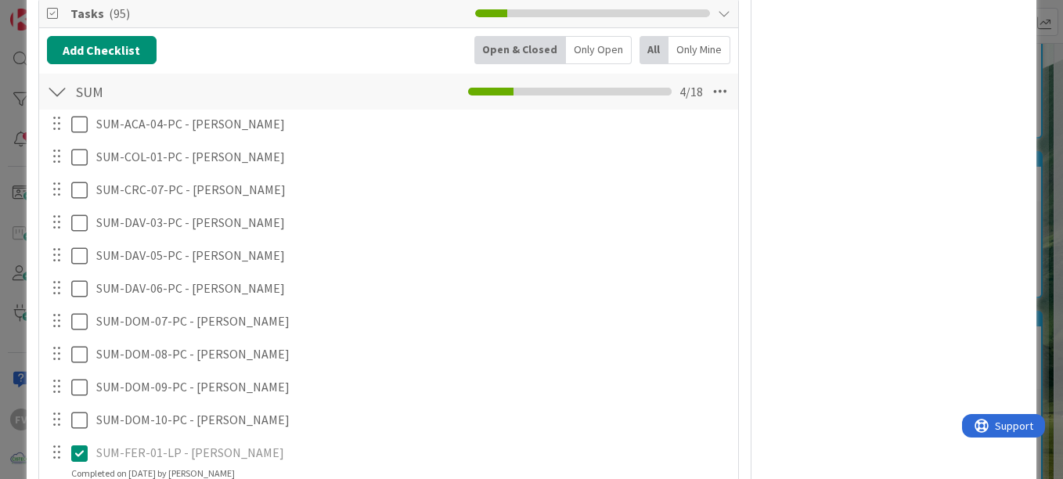
scroll to position [626, 0]
